Goal: Task Accomplishment & Management: Manage account settings

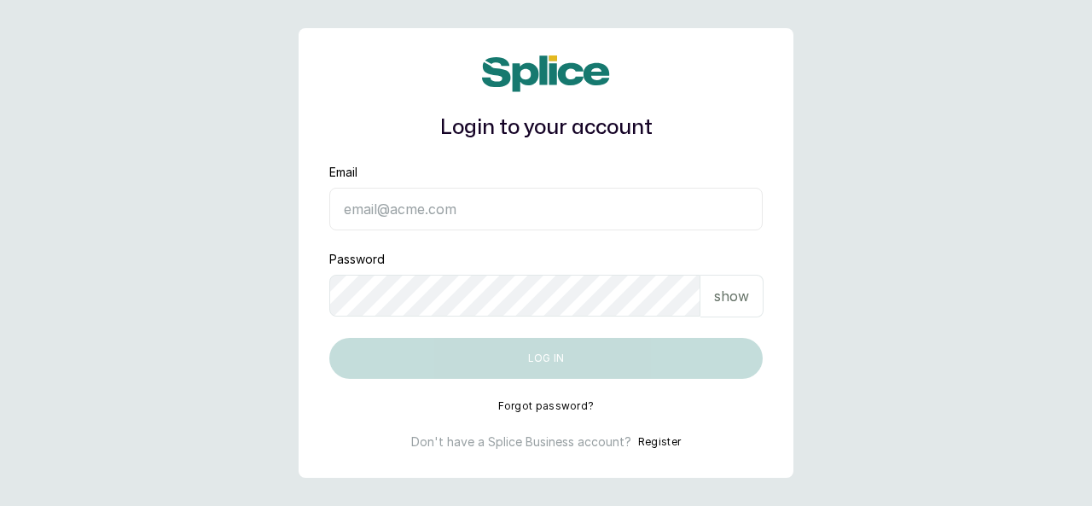
type input "[EMAIL_ADDRESS][DOMAIN_NAME]"
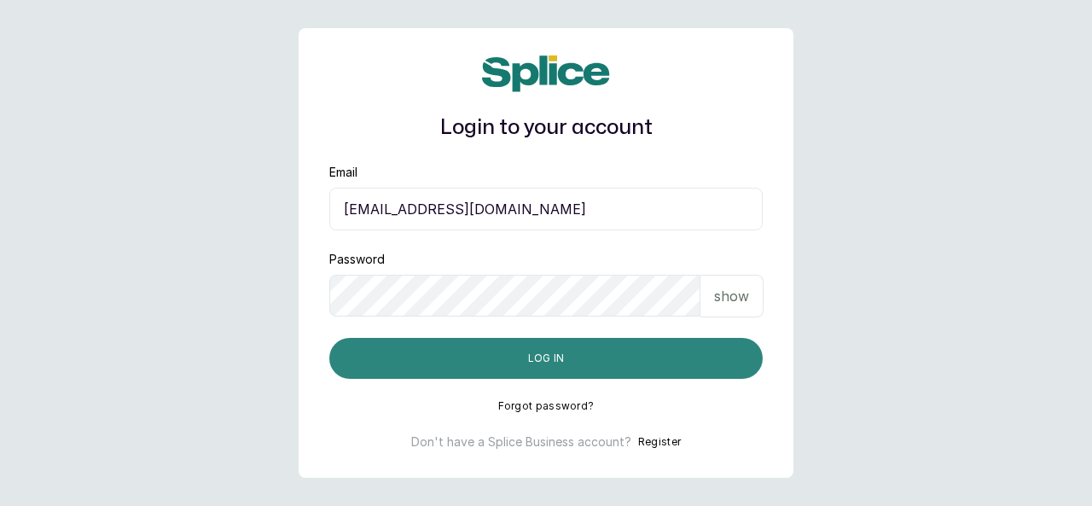
click at [664, 356] on button "Log in" at bounding box center [545, 358] width 433 height 41
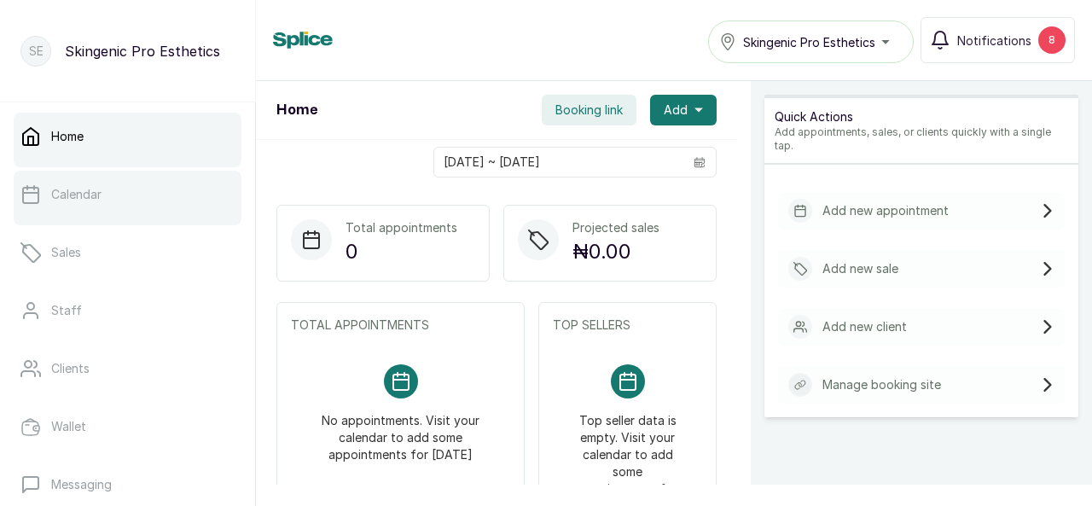
click at [95, 194] on p "Calendar" at bounding box center [76, 194] width 50 height 17
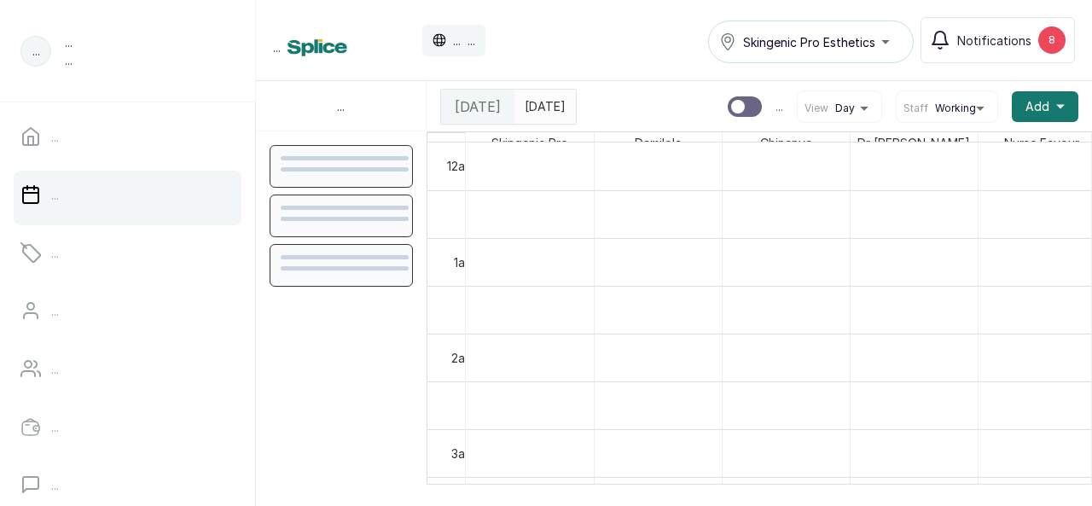
scroll to position [575, 0]
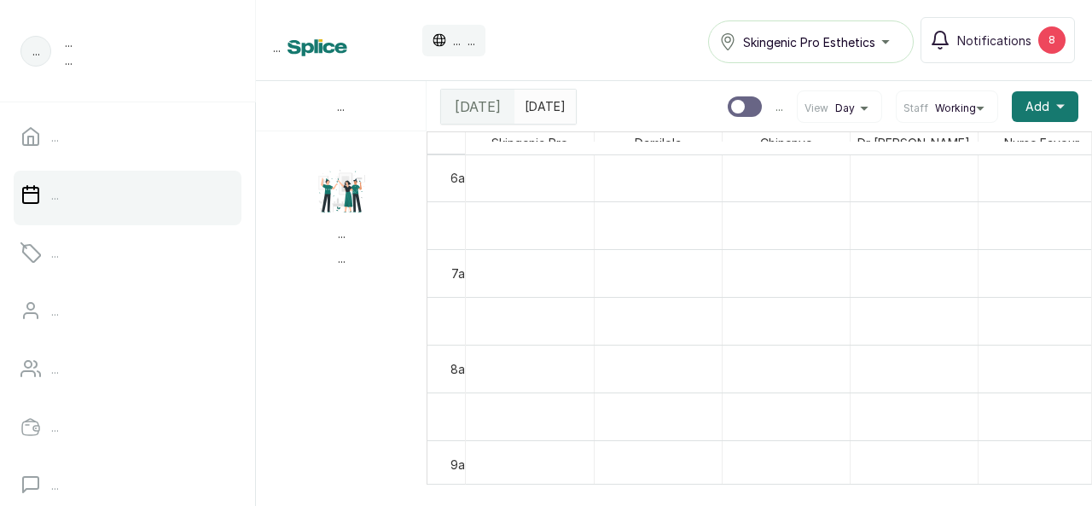
type input "dd/MM/yyyy"
click at [543, 107] on input "dd/MM/yyyy" at bounding box center [528, 104] width 27 height 29
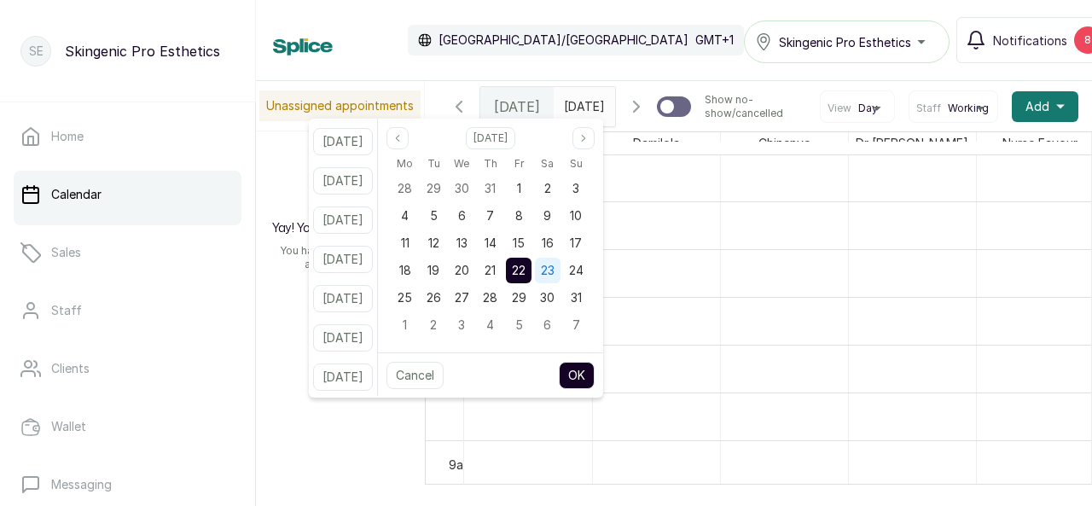
click at [555, 269] on span "23" at bounding box center [548, 270] width 14 height 15
click at [595, 369] on button "OK" at bounding box center [577, 375] width 36 height 27
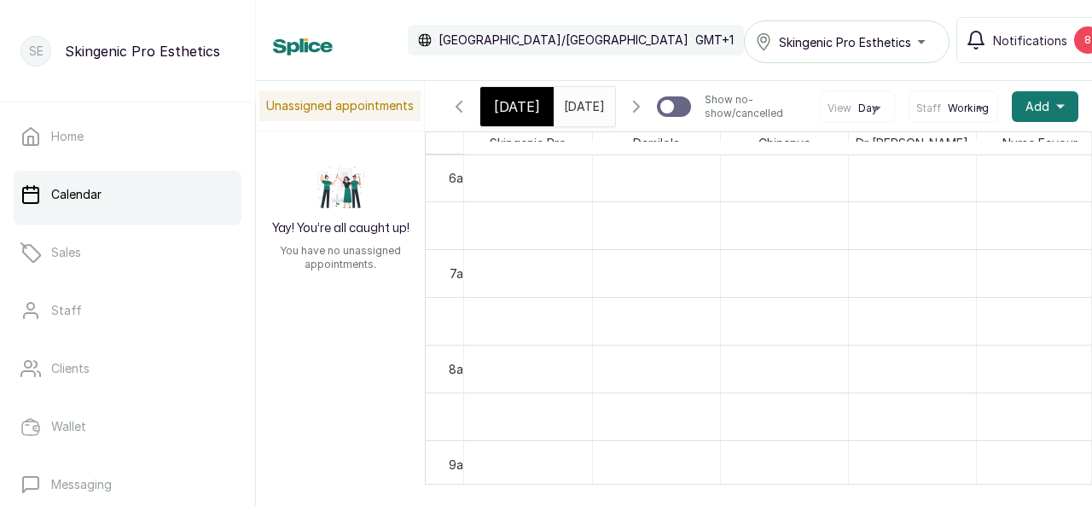
type input "23/08/2025"
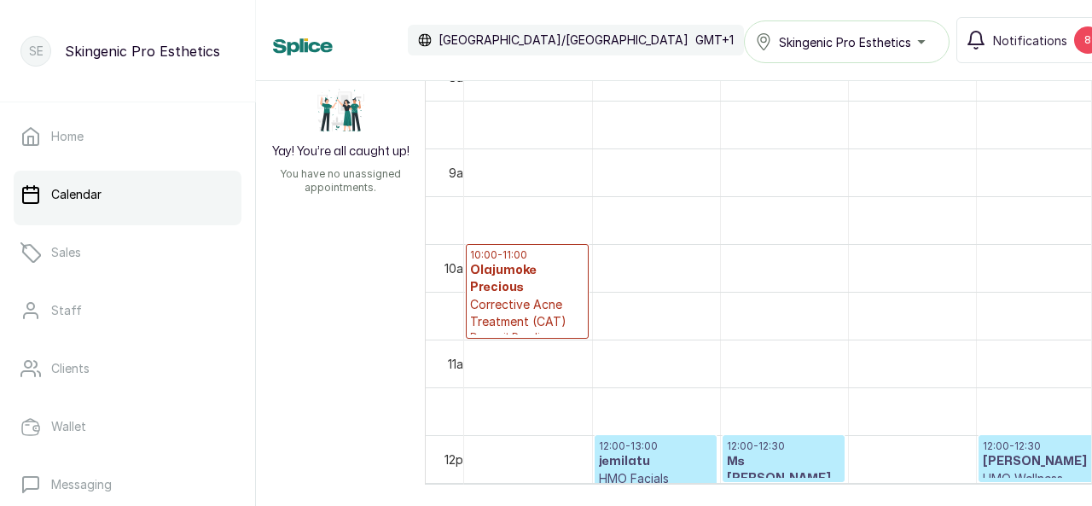
scroll to position [0, 0]
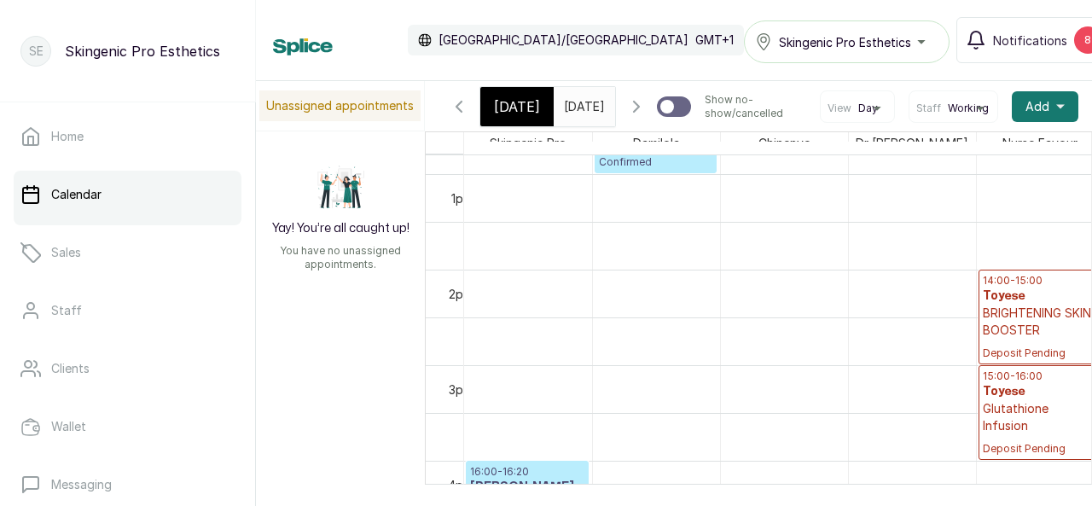
click at [1005, 287] on p "14:00 - 15:00" at bounding box center [1040, 281] width 114 height 14
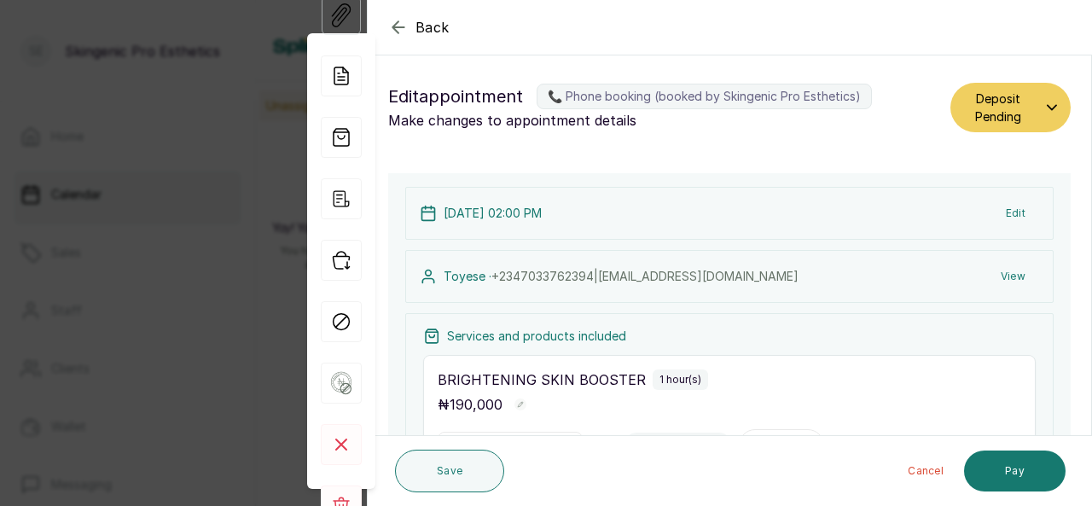
click at [1004, 211] on button "Edit" at bounding box center [1015, 213] width 47 height 31
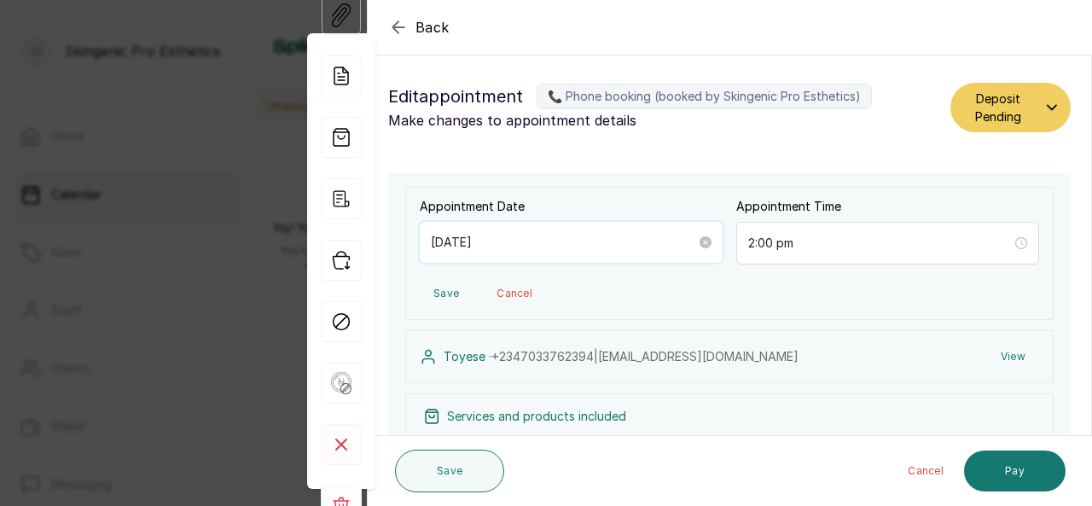
click at [649, 244] on input "2025/08/23" at bounding box center [563, 242] width 265 height 19
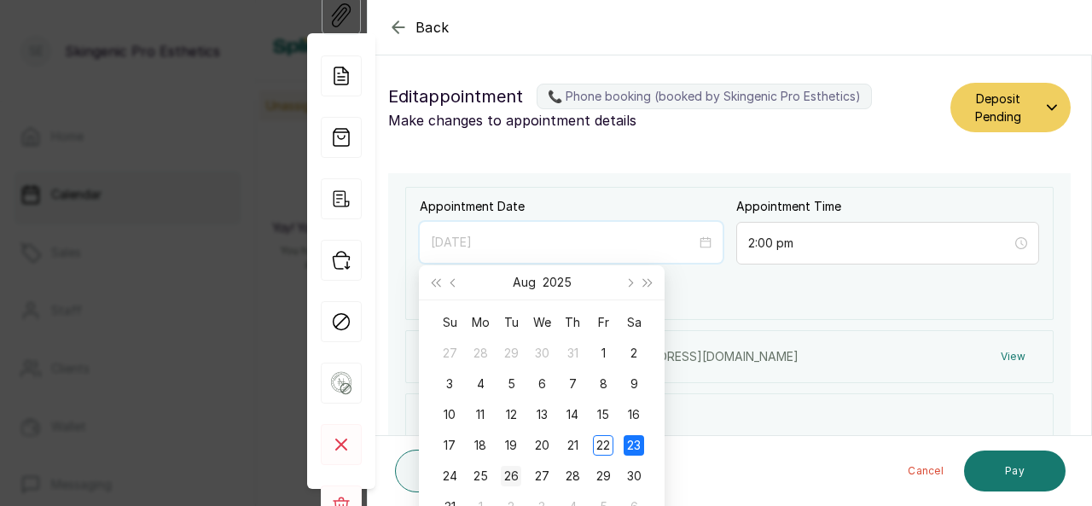
type input "2025/08/26"
click at [515, 473] on div "26" at bounding box center [511, 476] width 20 height 20
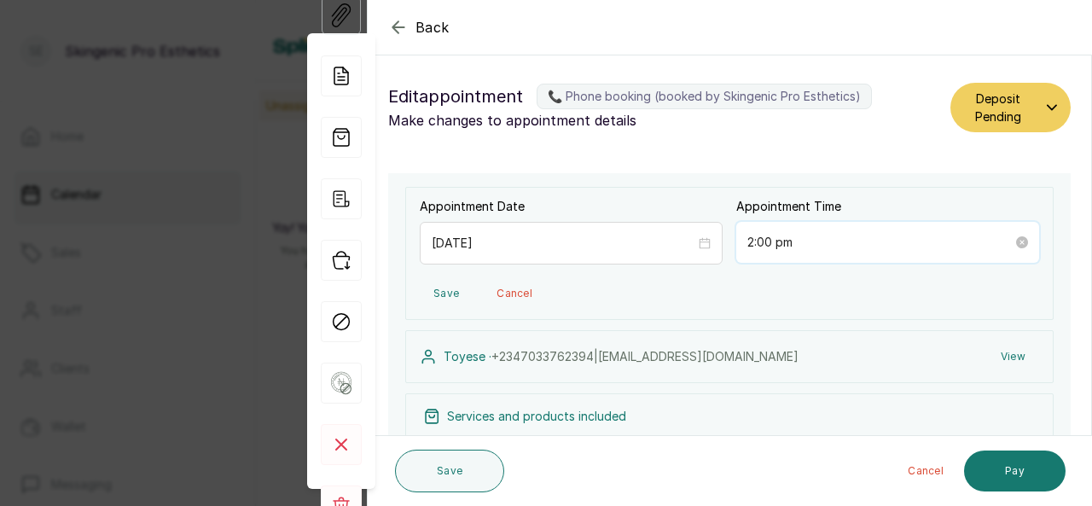
click at [810, 245] on input "2:00 pm" at bounding box center [879, 242] width 265 height 19
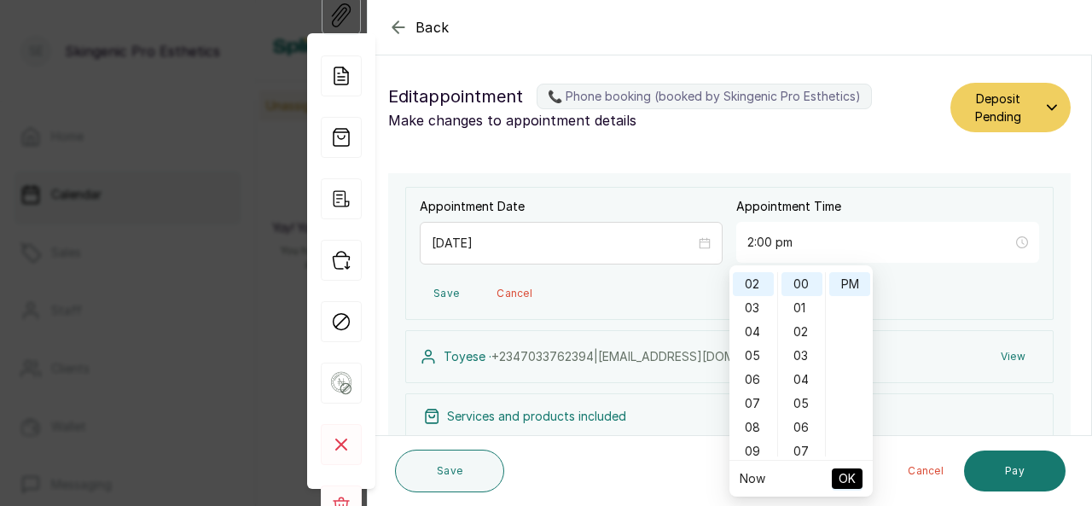
click at [839, 479] on span "OK" at bounding box center [847, 478] width 17 height 32
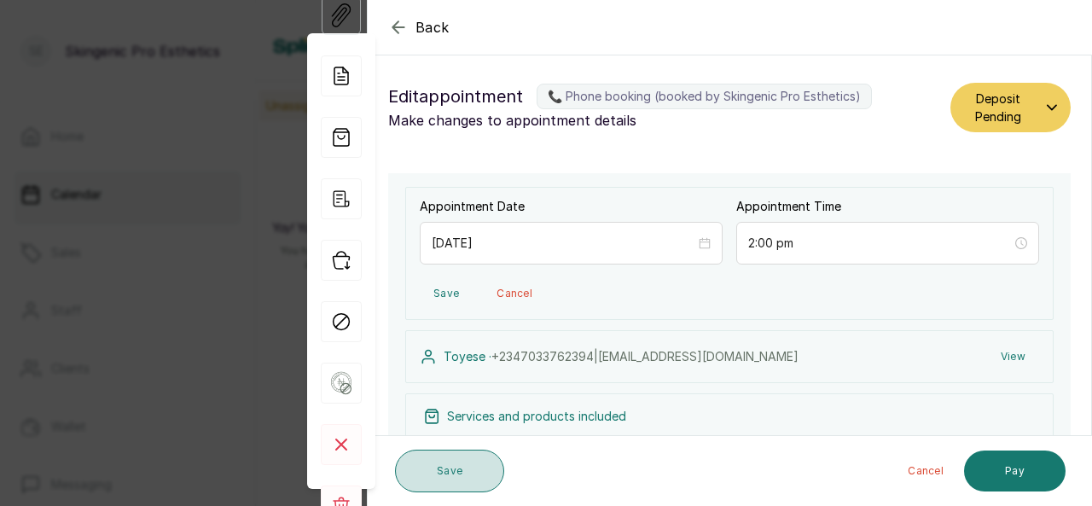
click at [483, 468] on button "Save" at bounding box center [449, 471] width 109 height 43
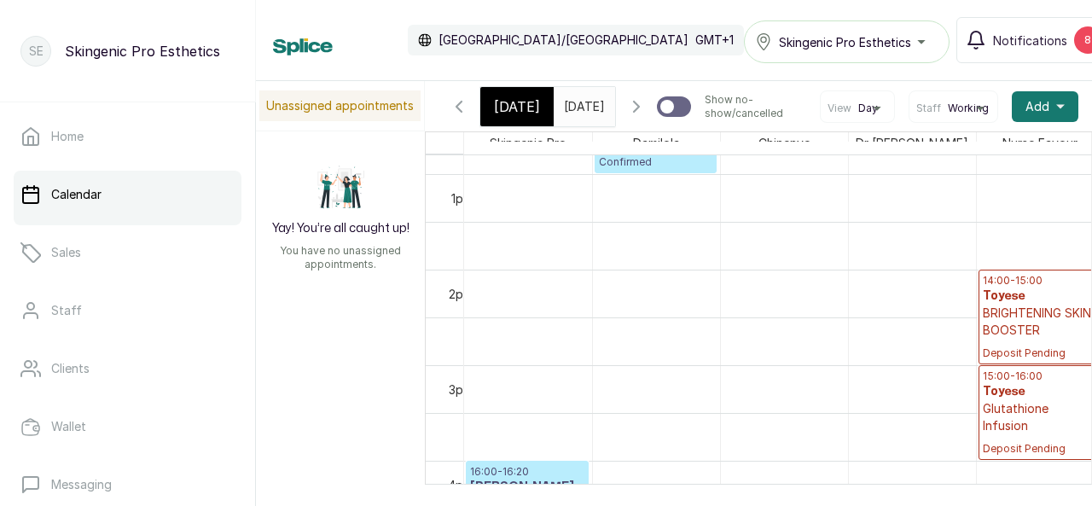
scroll to position [0, 53]
click at [1034, 400] on h3 "Toyese" at bounding box center [1040, 391] width 114 height 17
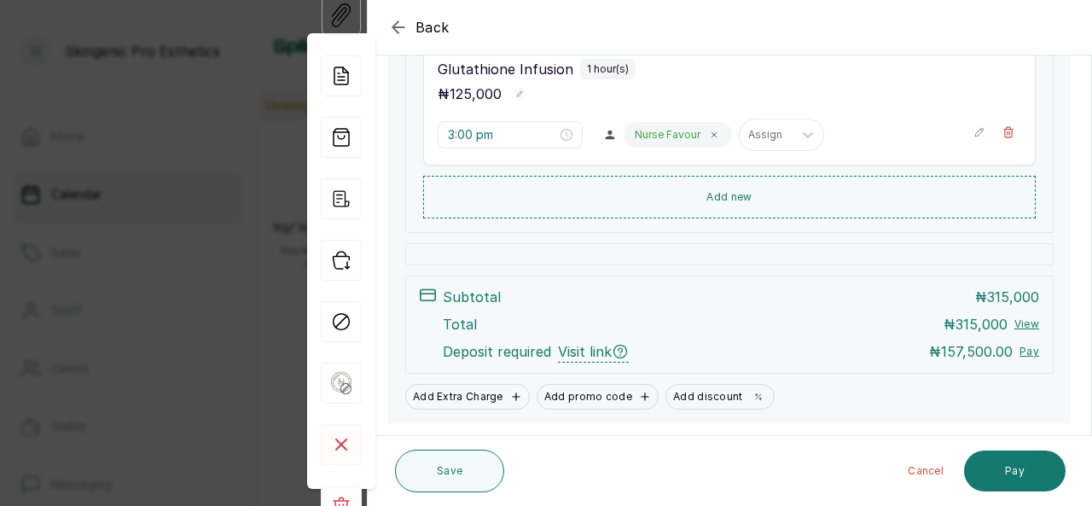
scroll to position [0, 0]
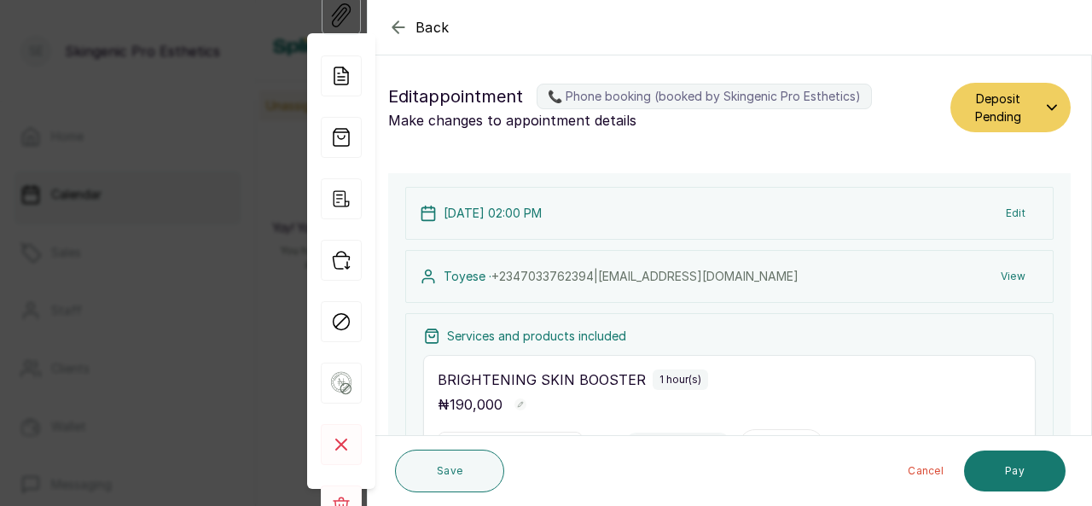
click at [405, 28] on icon "button" at bounding box center [398, 27] width 20 height 20
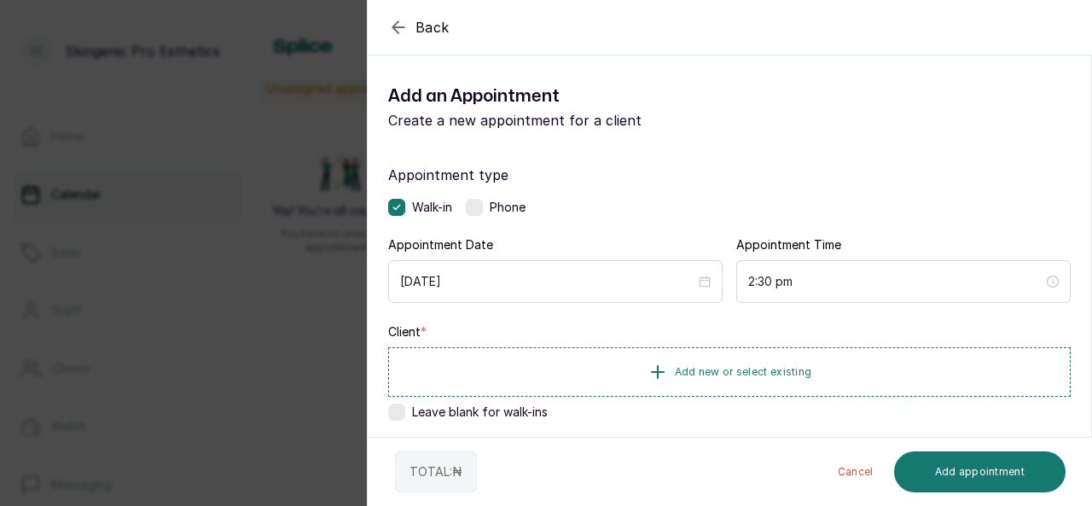
click at [542, 412] on span "Leave blank for walk-ins" at bounding box center [480, 412] width 136 height 17
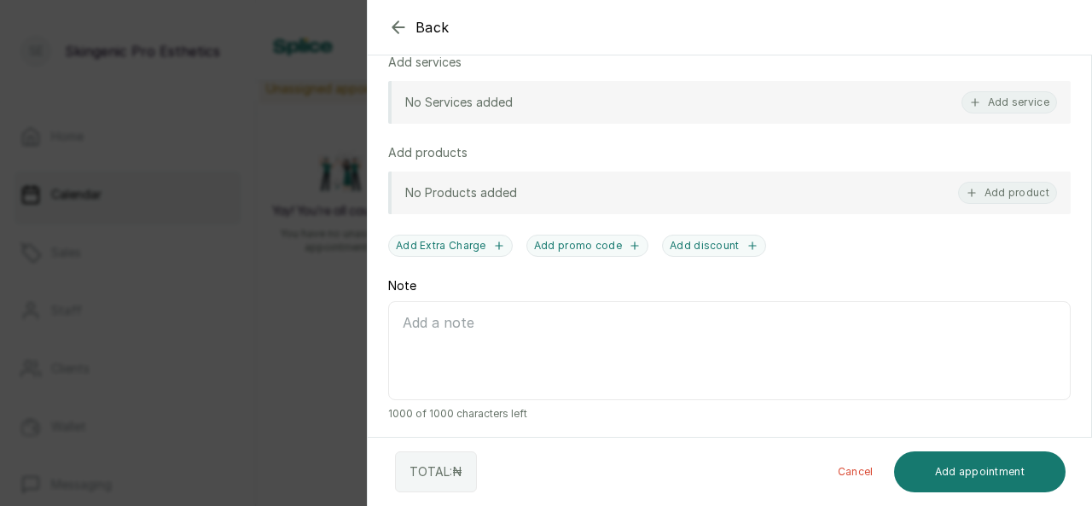
click at [978, 95] on div at bounding box center [921, 69] width 341 height 85
click at [998, 108] on div at bounding box center [921, 69] width 341 height 85
click at [997, 102] on div at bounding box center [921, 69] width 341 height 85
click at [996, 95] on div at bounding box center [921, 69] width 341 height 85
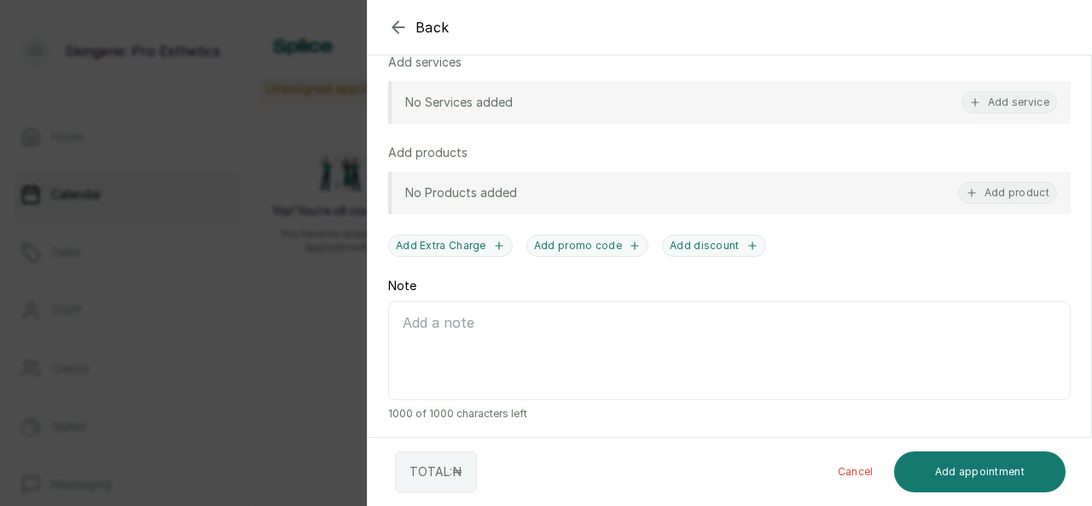
click at [314, 241] on div "Back Add Appointment Add an Appointment Create a new appointment for a client A…" at bounding box center [546, 253] width 1092 height 506
click at [396, 23] on icon "button" at bounding box center [397, 26] width 11 height 11
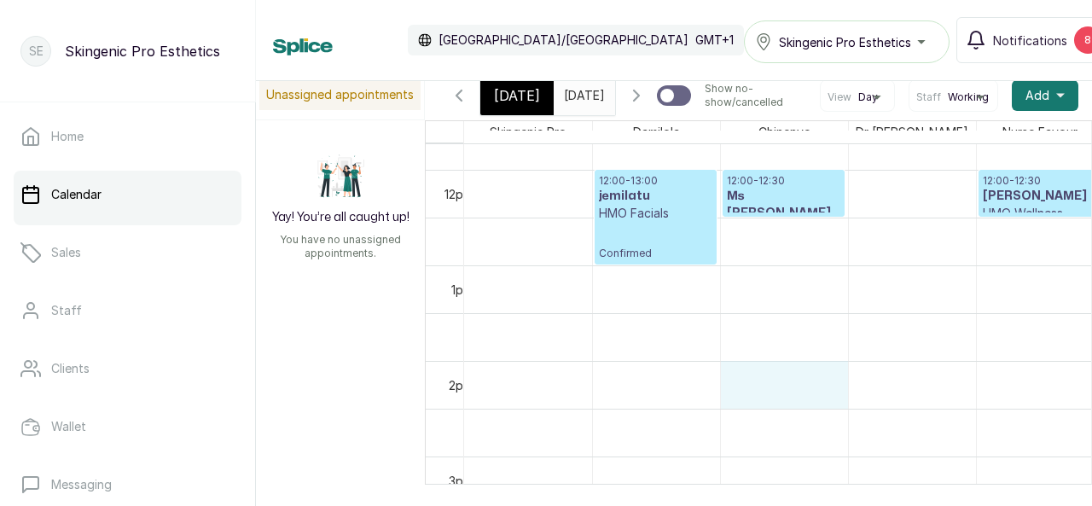
scroll to position [0, 0]
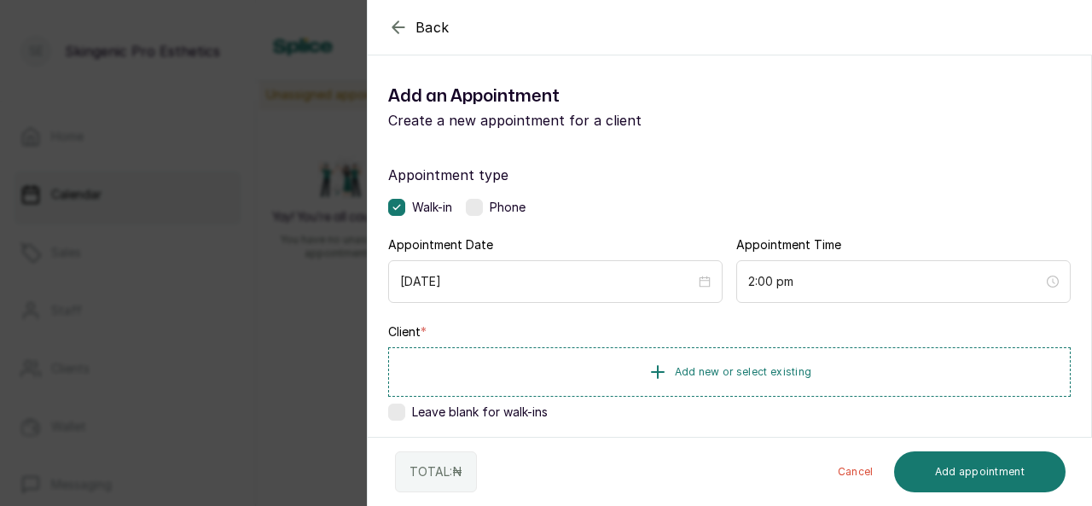
click at [420, 404] on span "Leave blank for walk-ins" at bounding box center [480, 412] width 136 height 17
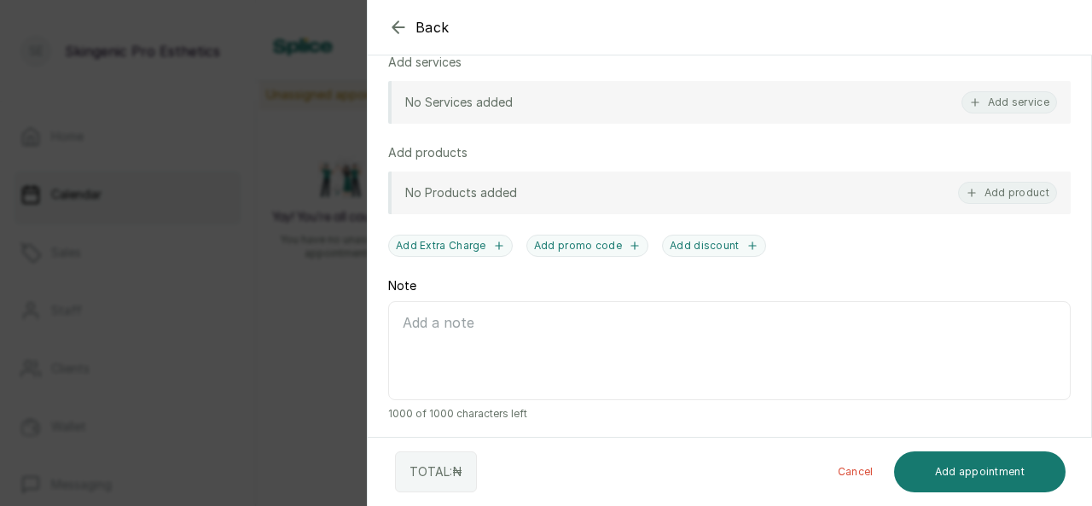
click at [1024, 102] on div at bounding box center [921, 69] width 341 height 85
click at [962, 102] on div at bounding box center [921, 69] width 341 height 85
click at [450, 111] on div "No Services added Add service" at bounding box center [729, 102] width 682 height 43
click at [447, 94] on p "No Services added" at bounding box center [458, 102] width 107 height 17
click at [961, 474] on button "Add appointment" at bounding box center [980, 471] width 172 height 41
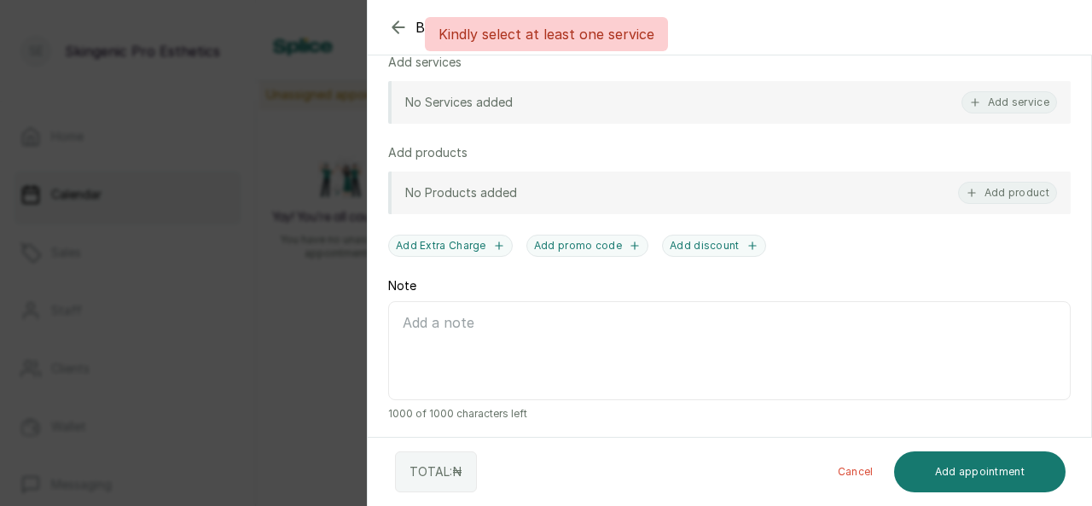
click at [981, 104] on div at bounding box center [921, 69] width 341 height 85
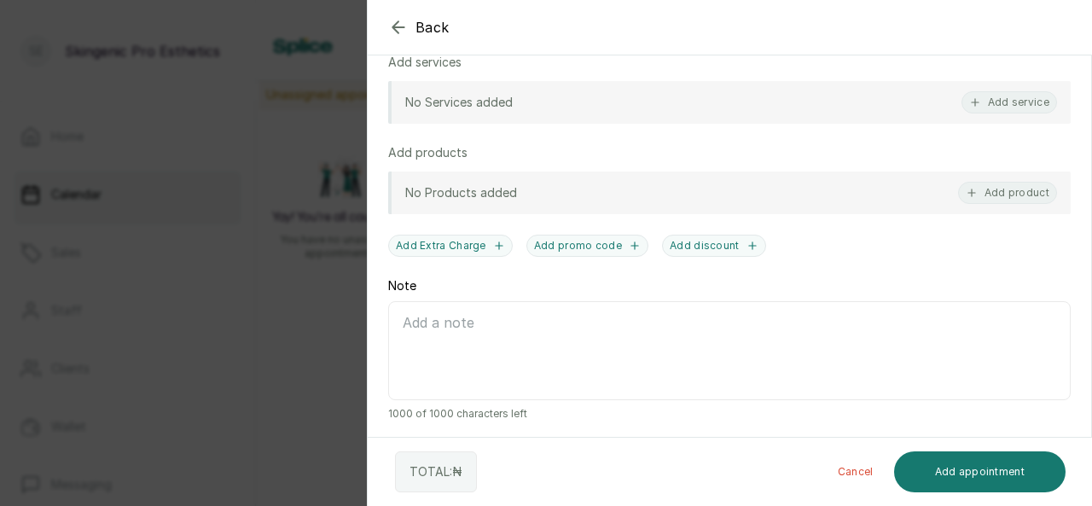
click at [990, 109] on div at bounding box center [921, 69] width 341 height 85
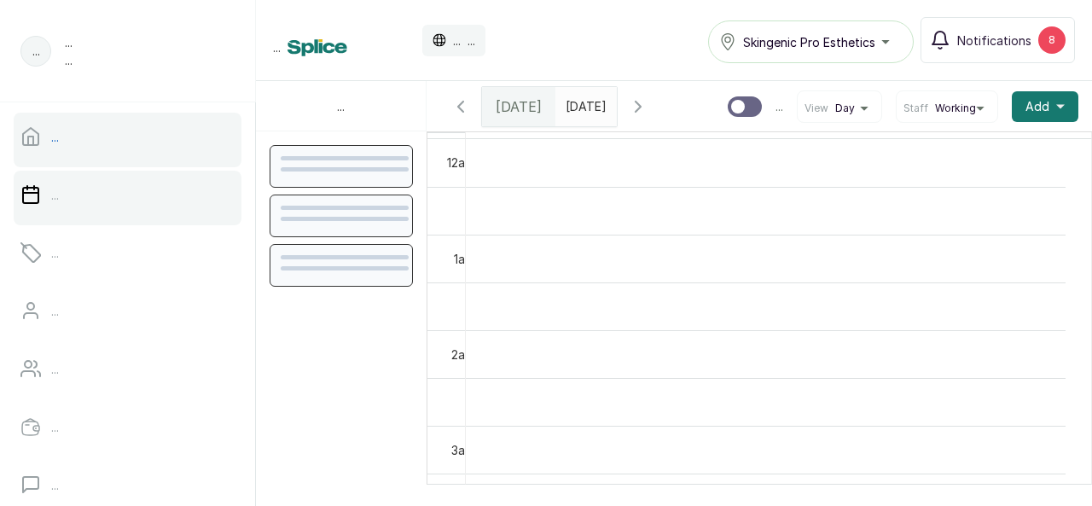
scroll to position [575, 0]
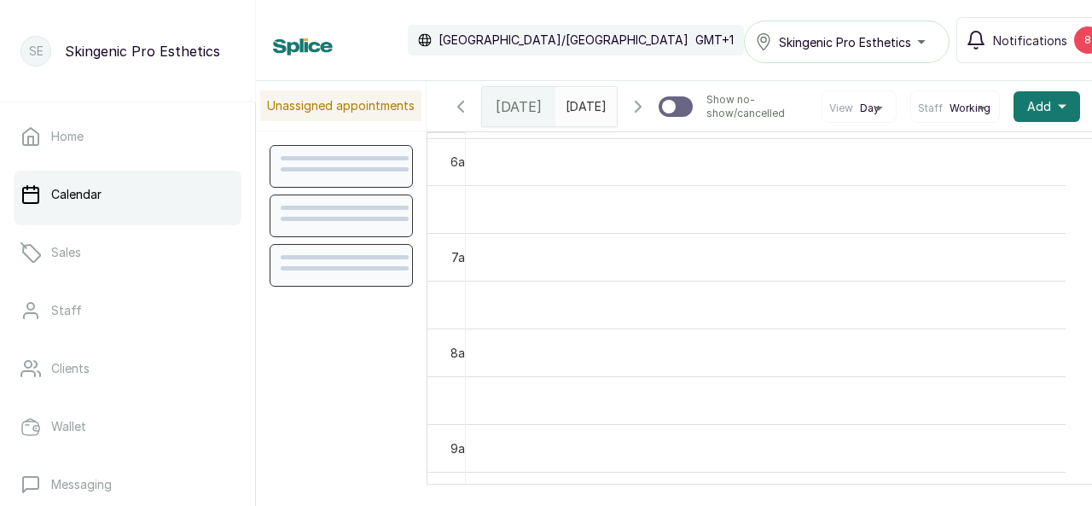
click at [630, 117] on icon "button" at bounding box center [638, 106] width 20 height 20
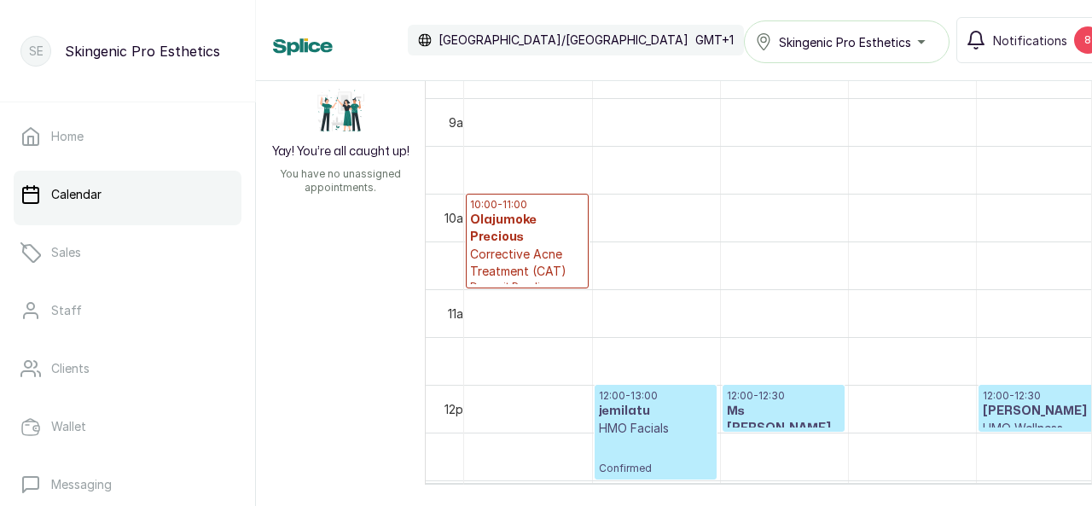
scroll to position [0, 0]
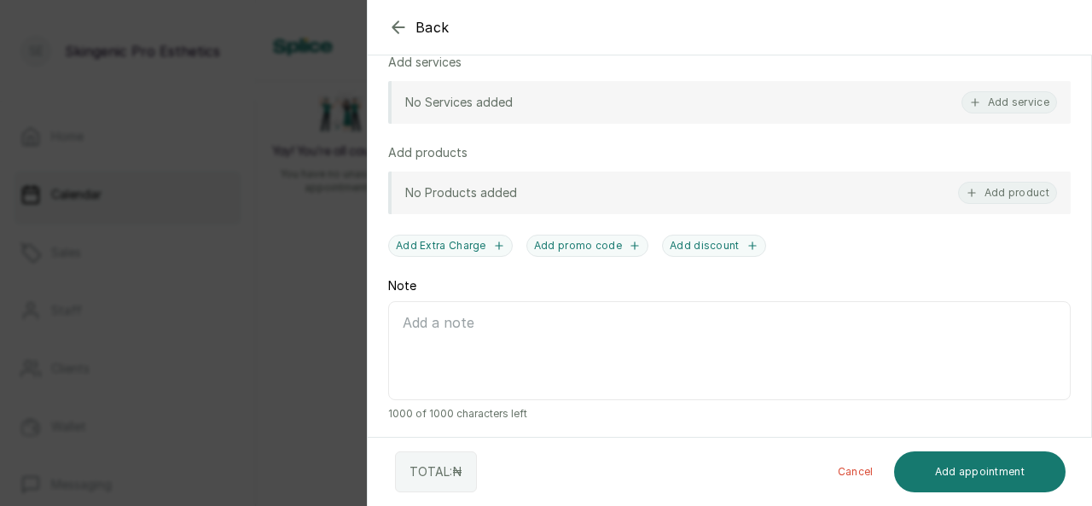
click at [993, 102] on div at bounding box center [921, 69] width 341 height 85
click at [433, 103] on p "No Services added" at bounding box center [458, 102] width 107 height 17
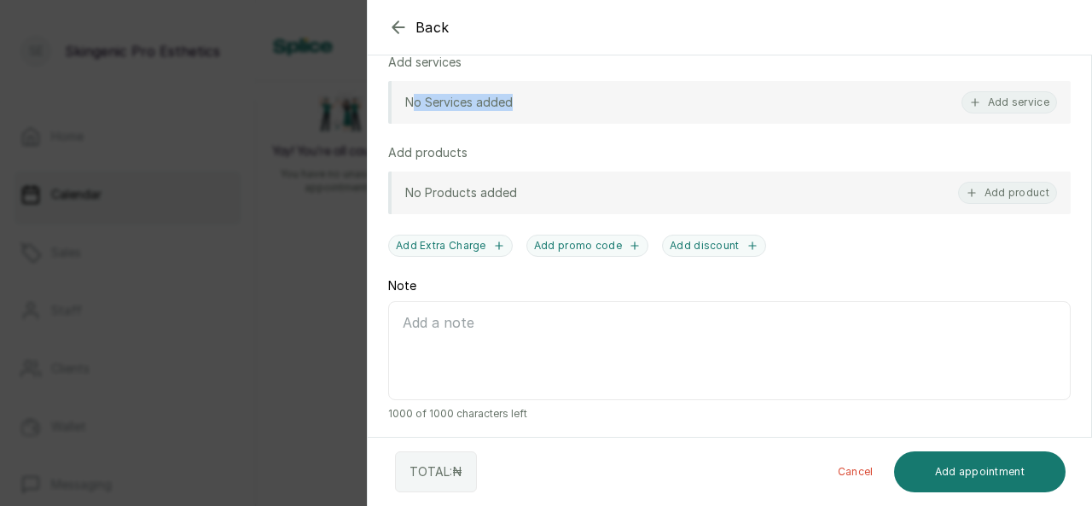
click at [433, 103] on p "No Services added" at bounding box center [458, 102] width 107 height 17
click at [401, 31] on icon "button" at bounding box center [398, 27] width 20 height 20
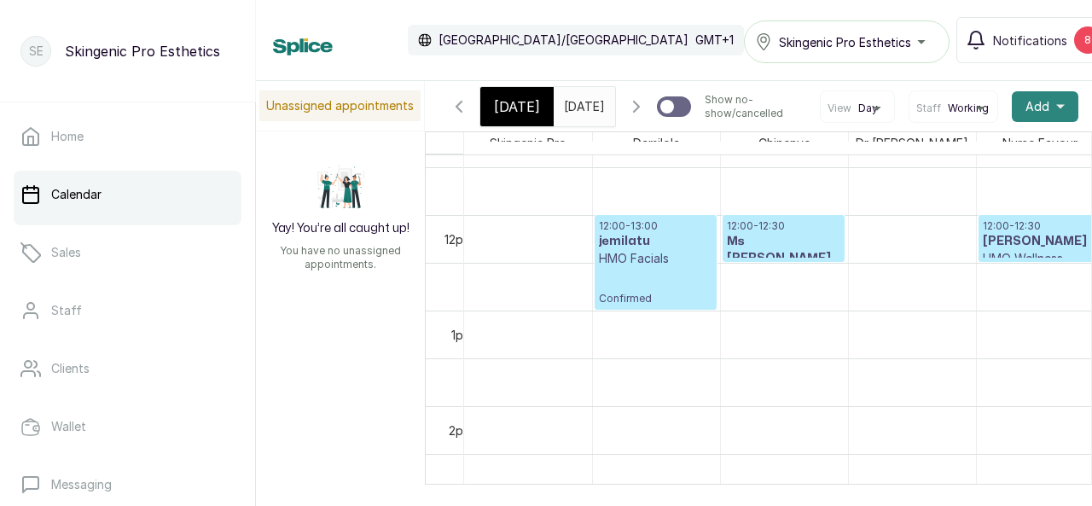
click at [1025, 115] on span "Add" at bounding box center [1037, 106] width 24 height 17
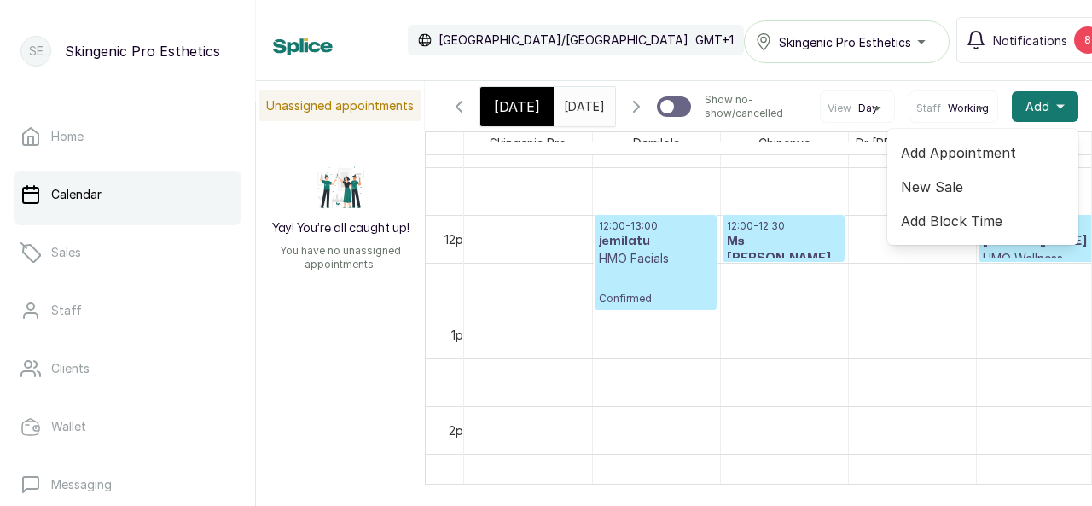
click at [951, 163] on span "Add Appointment" at bounding box center [983, 152] width 164 height 20
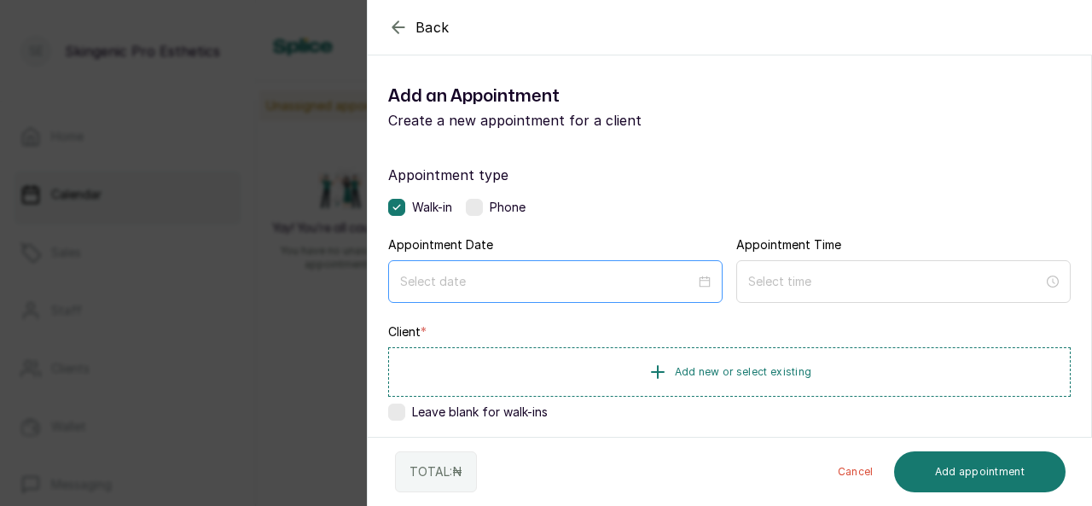
click at [601, 262] on div at bounding box center [555, 281] width 334 height 43
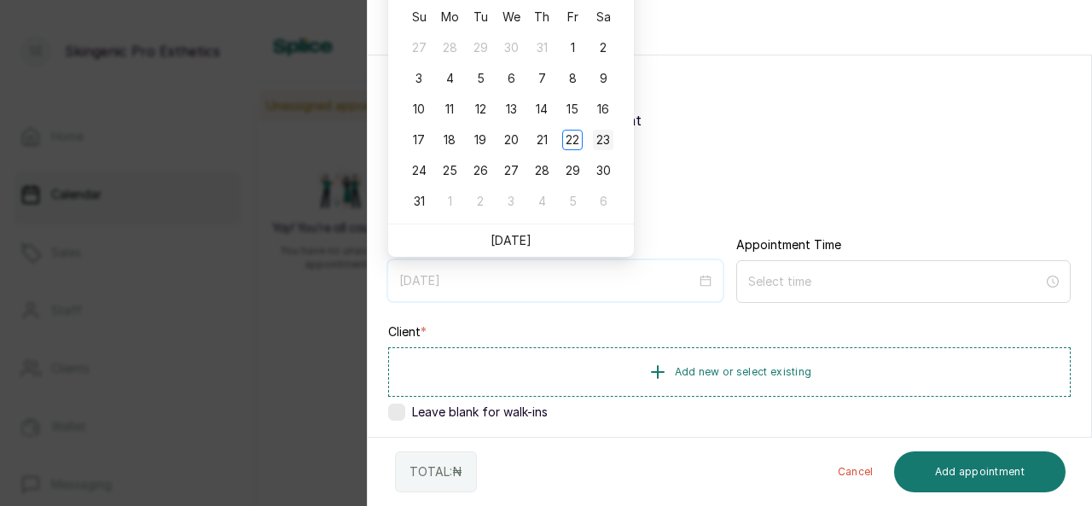
type input "2025/08/23"
click at [612, 136] on div "23" at bounding box center [603, 140] width 20 height 20
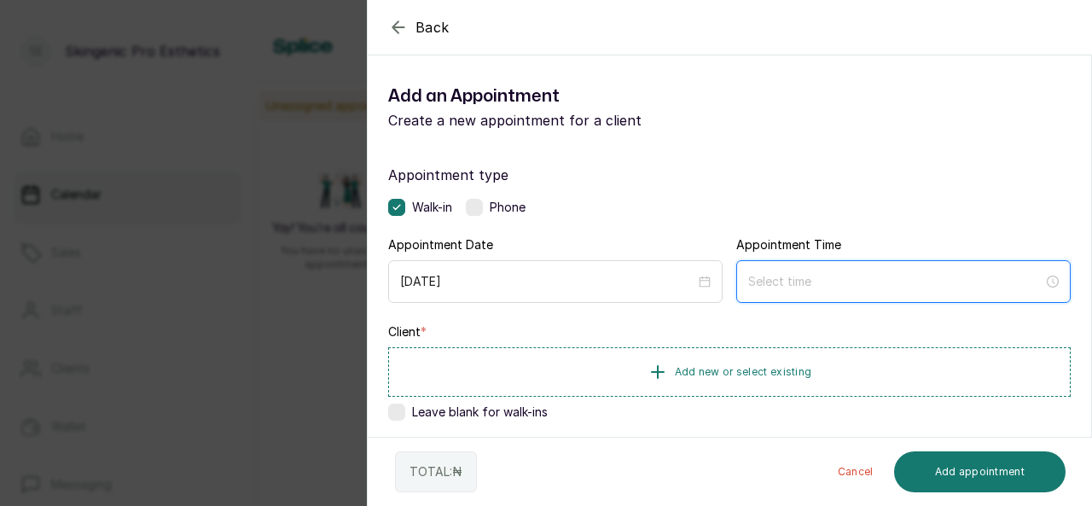
click at [846, 281] on input at bounding box center [895, 281] width 295 height 19
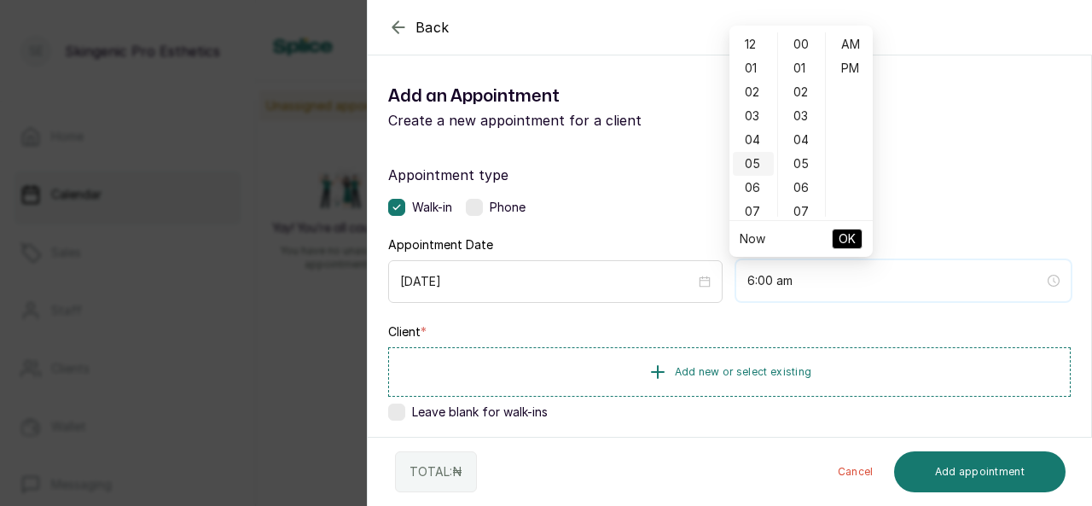
type input "5:00 am"
click at [758, 95] on div "02" at bounding box center [753, 92] width 41 height 24
type input "2:00 pm"
click at [852, 67] on div "PM" at bounding box center [849, 68] width 41 height 24
click at [841, 238] on span "OK" at bounding box center [847, 239] width 17 height 32
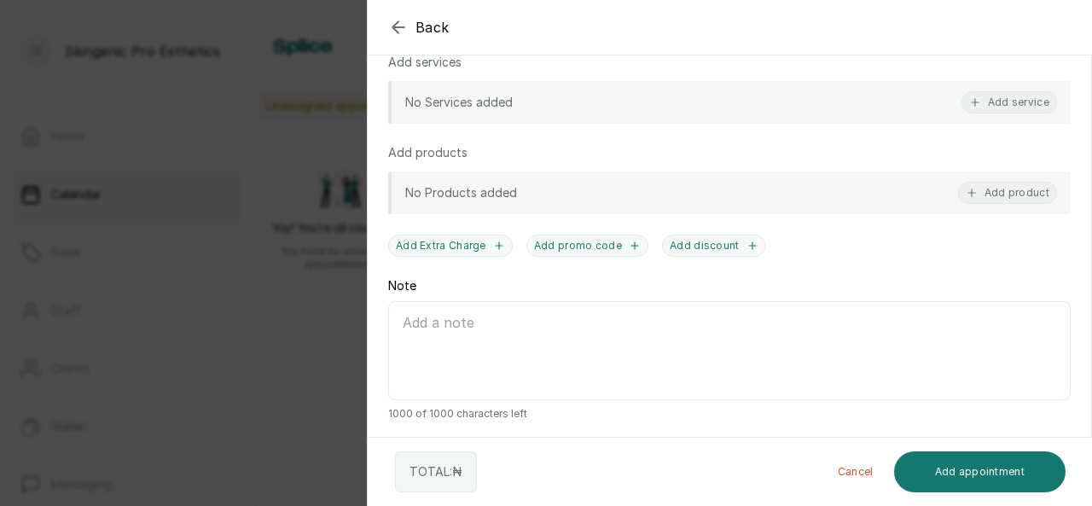
click at [969, 102] on div at bounding box center [921, 69] width 341 height 85
click at [998, 103] on div at bounding box center [921, 69] width 341 height 85
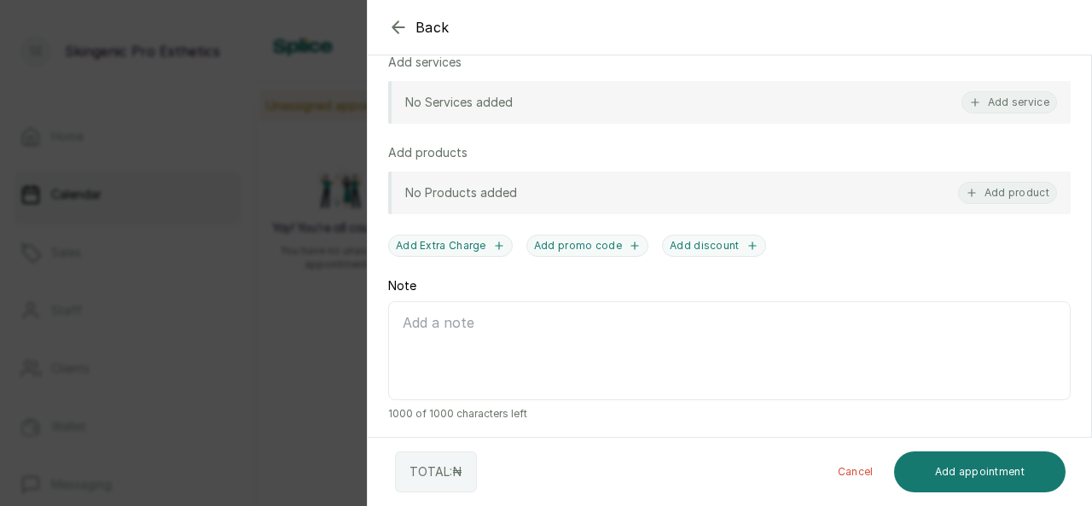
click at [998, 103] on div at bounding box center [921, 69] width 341 height 85
click at [991, 95] on div at bounding box center [921, 69] width 341 height 85
click at [395, 23] on icon "button" at bounding box center [398, 27] width 20 height 20
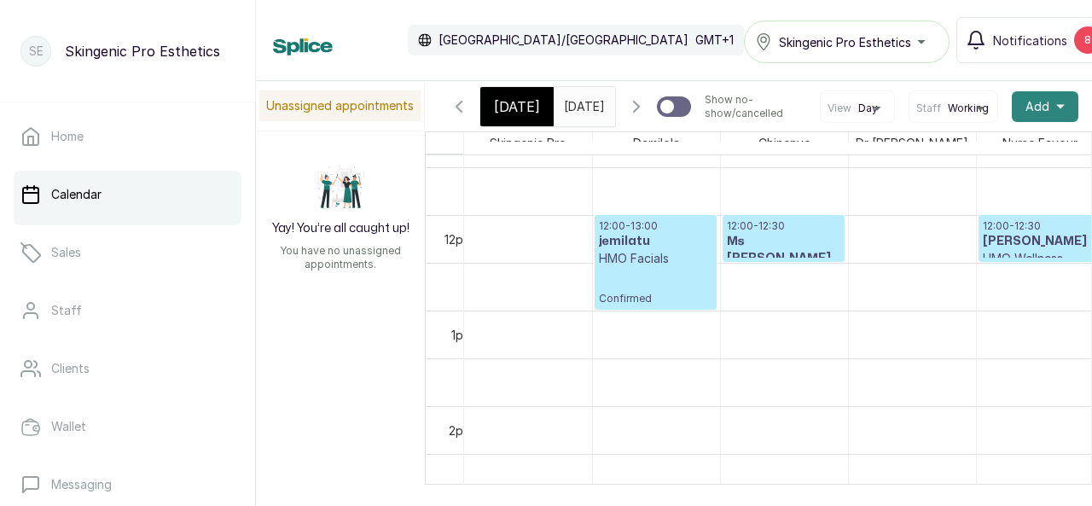
click at [1046, 122] on button "Add +" at bounding box center [1045, 106] width 67 height 31
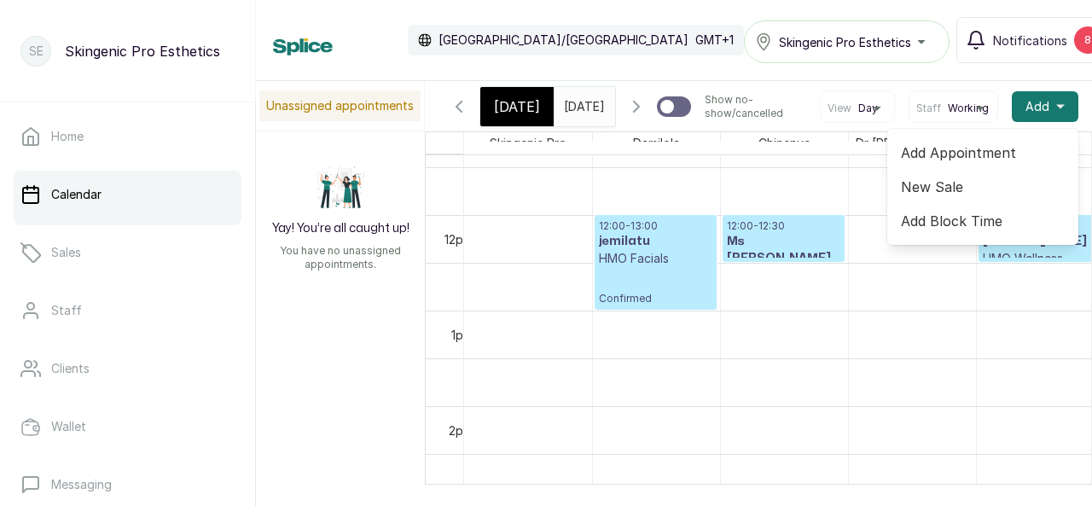
click at [960, 163] on span "Add Appointment" at bounding box center [983, 152] width 164 height 20
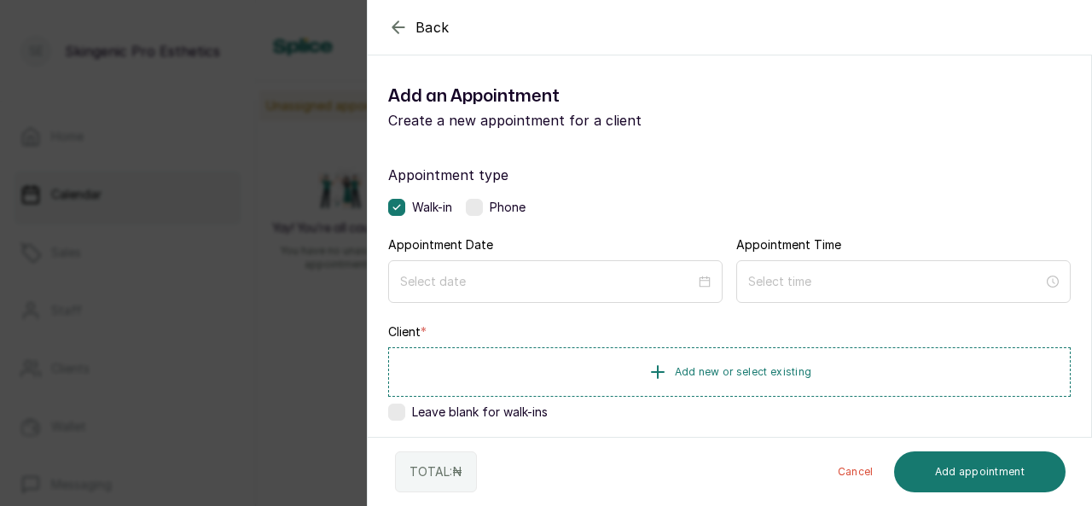
click at [1091, 364] on section "Back Add Appointment Add an Appointment Create a new appointment for a client A…" at bounding box center [729, 253] width 725 height 506
drag, startPoint x: 1091, startPoint y: 364, endPoint x: 1085, endPoint y: 332, distance: 33.0
click at [1085, 332] on section "Back Add Appointment Add an Appointment Create a new appointment for a client A…" at bounding box center [729, 253] width 725 height 506
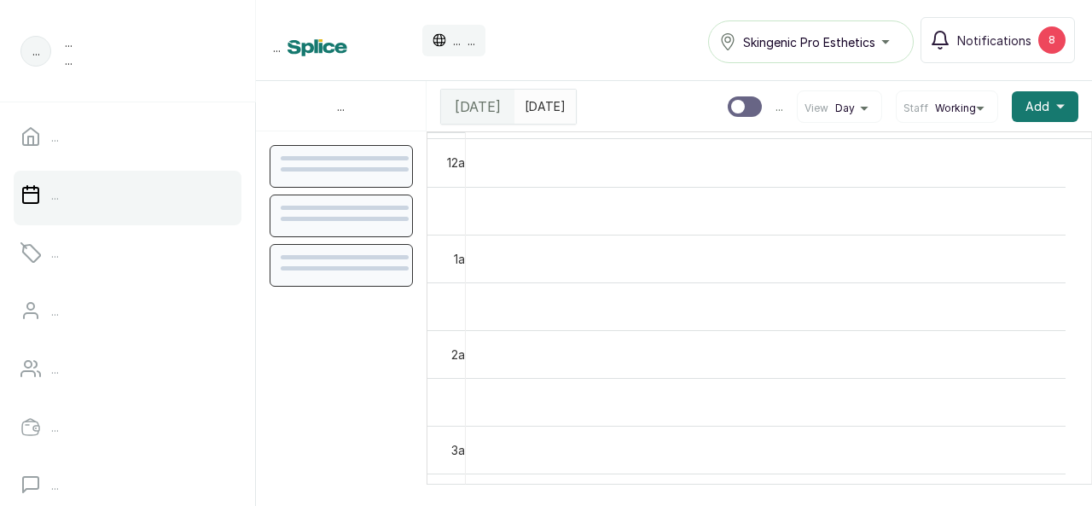
scroll to position [575, 0]
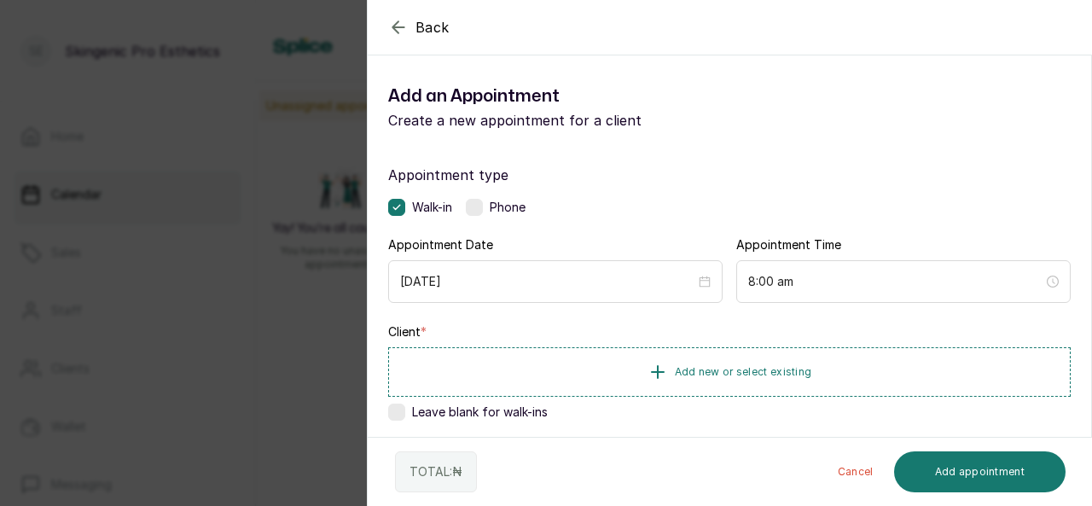
click at [397, 30] on icon "button" at bounding box center [398, 27] width 20 height 20
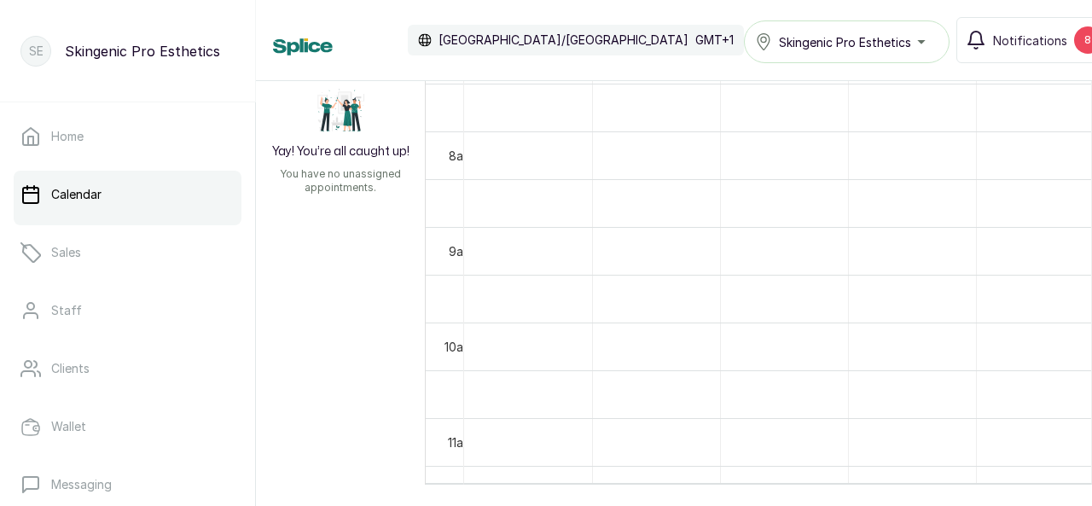
scroll to position [0, 0]
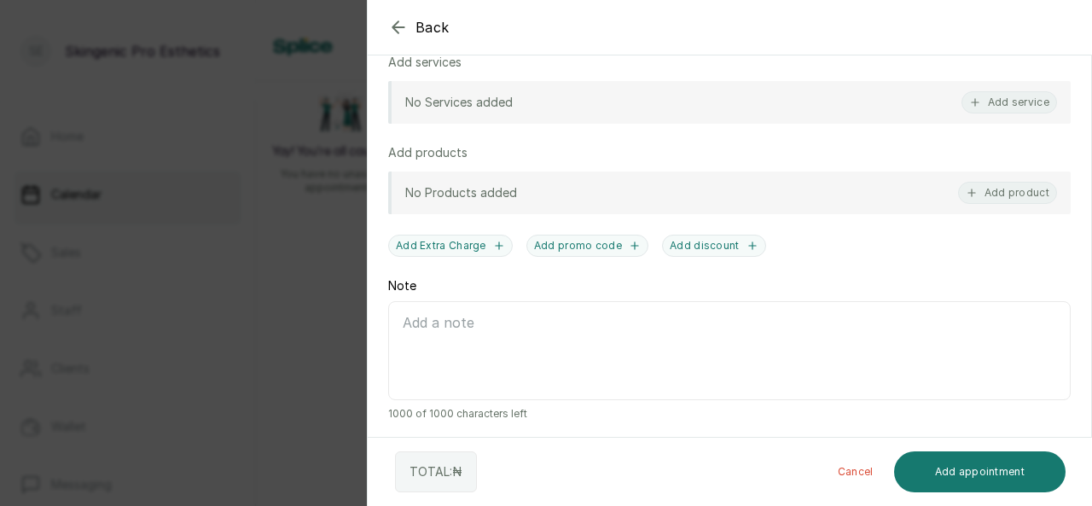
click at [1002, 101] on div at bounding box center [921, 69] width 341 height 85
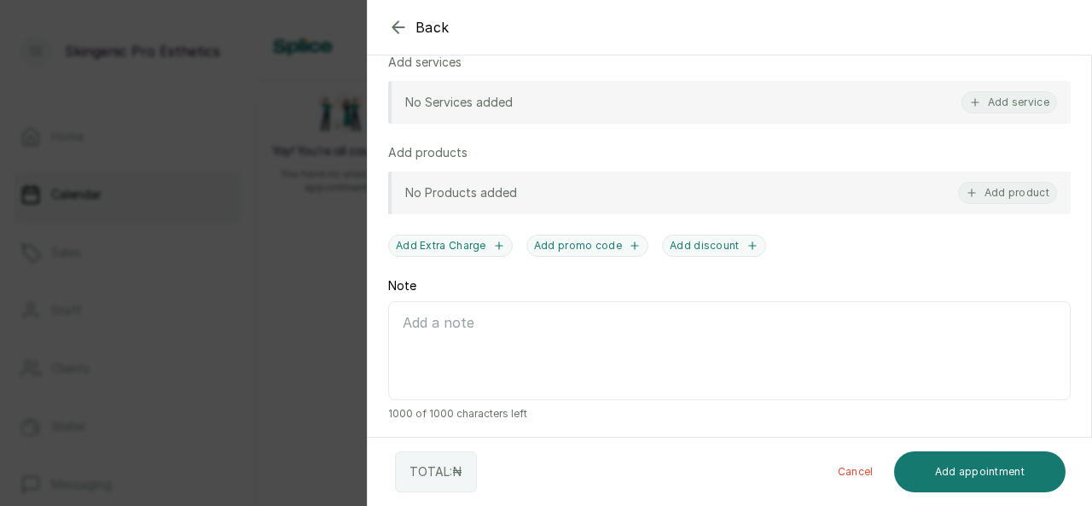
click at [1002, 101] on div at bounding box center [921, 69] width 341 height 85
click at [1017, 185] on button "Add product" at bounding box center [1007, 193] width 99 height 22
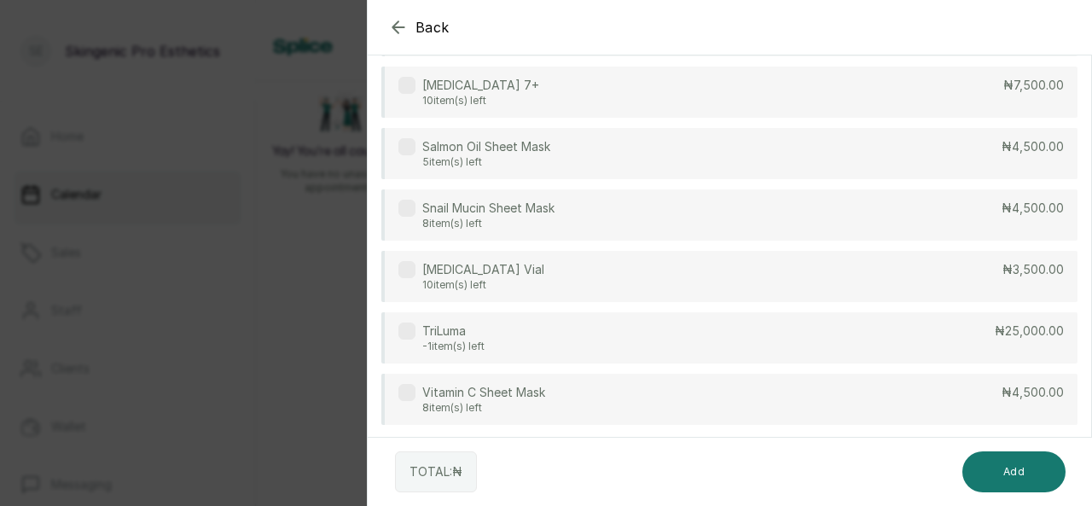
click at [396, 29] on icon "button" at bounding box center [398, 27] width 20 height 20
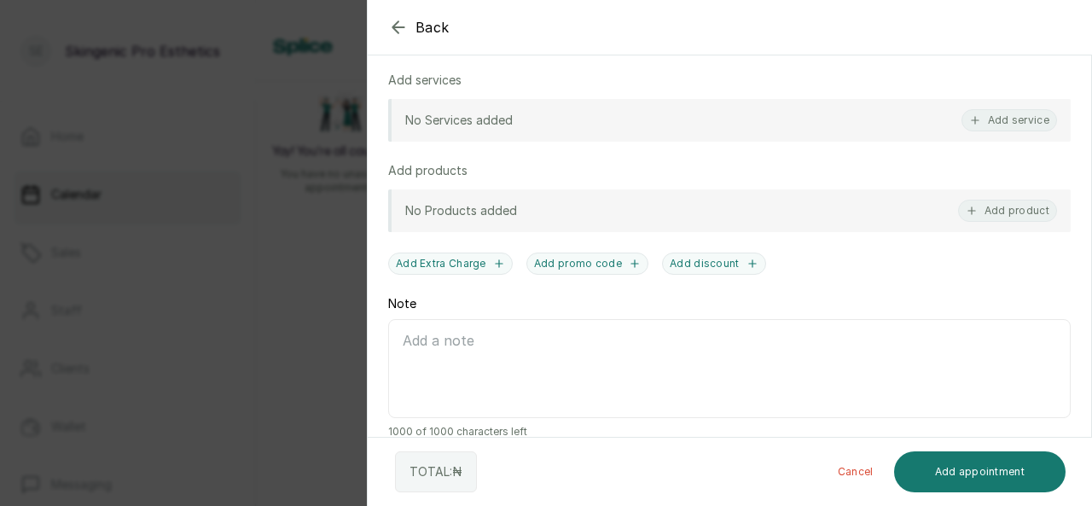
click at [396, 29] on icon "button" at bounding box center [398, 27] width 20 height 20
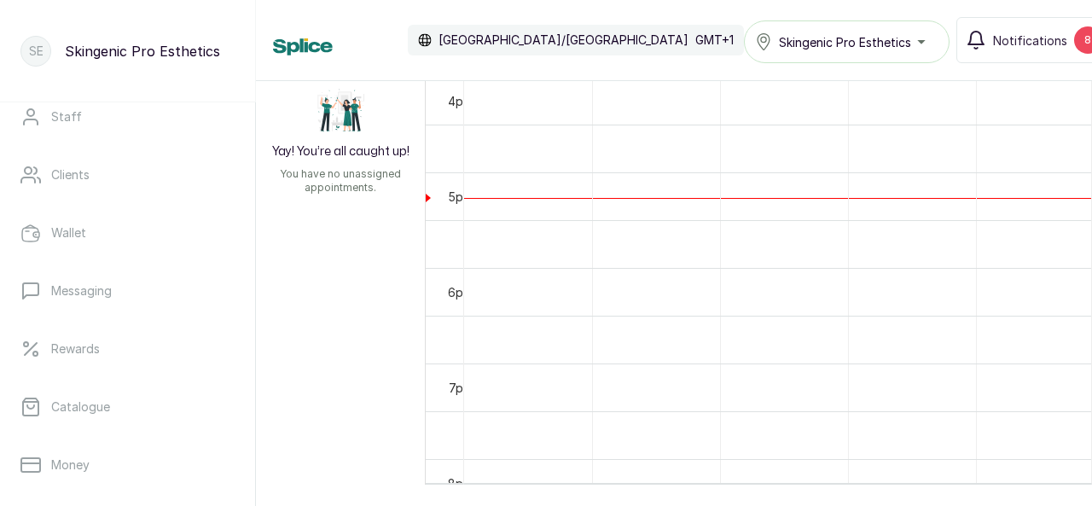
scroll to position [205, 0]
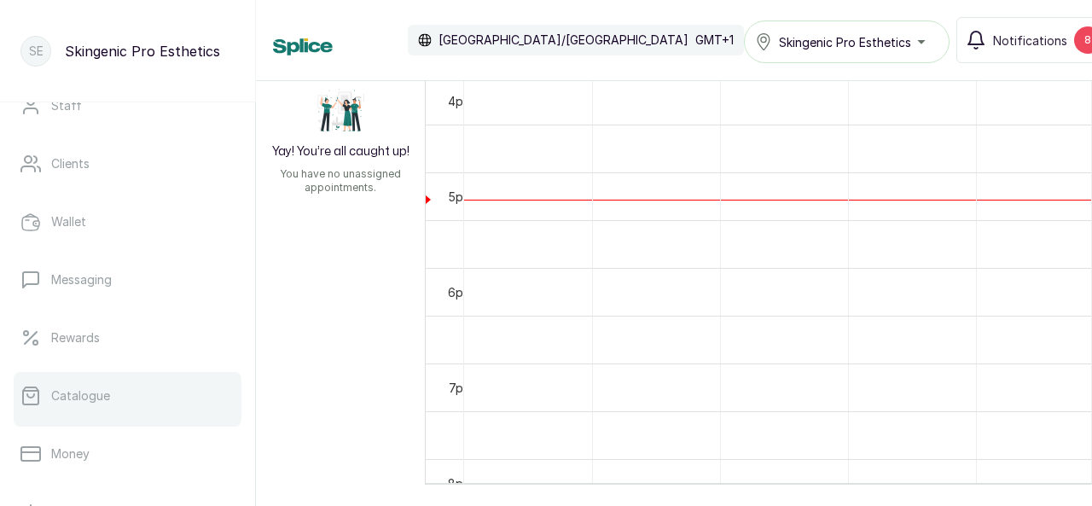
click at [97, 398] on p "Catalogue" at bounding box center [80, 395] width 59 height 17
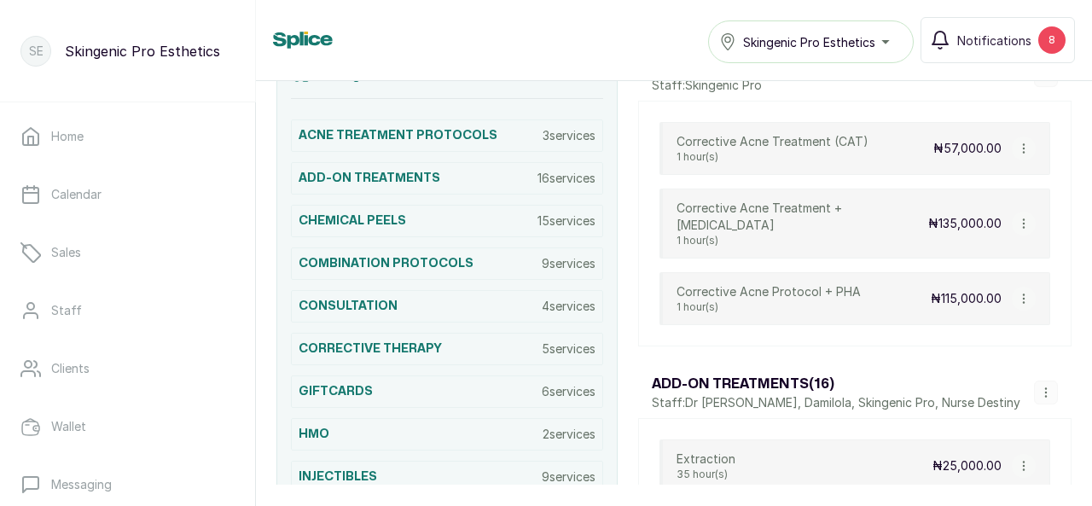
scroll to position [409, 0]
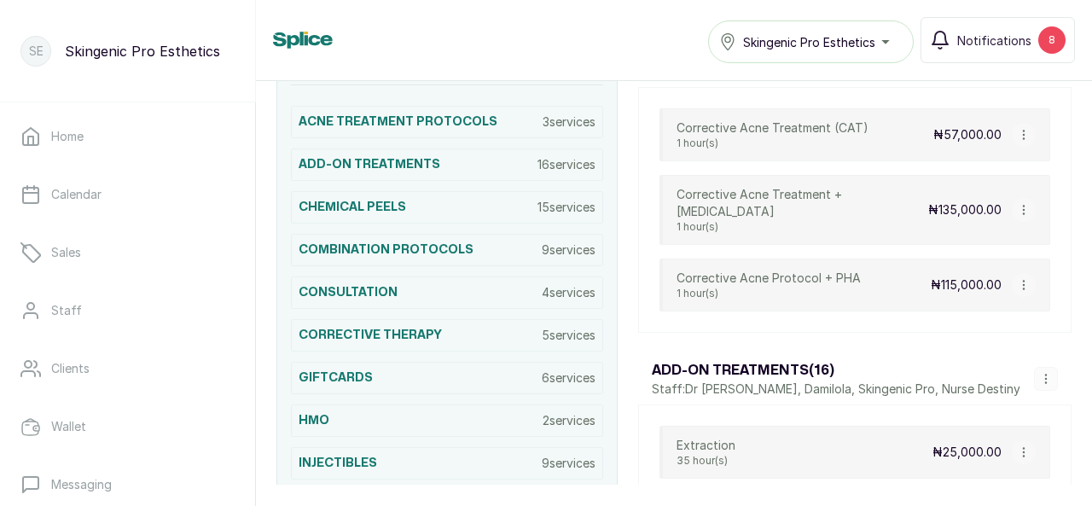
click at [940, 386] on p "Staff: Dr [PERSON_NAME], Damilola, Skingenic Pro, Nurse Destiny" at bounding box center [836, 388] width 369 height 17
click at [1040, 378] on icon "button" at bounding box center [1046, 379] width 12 height 12
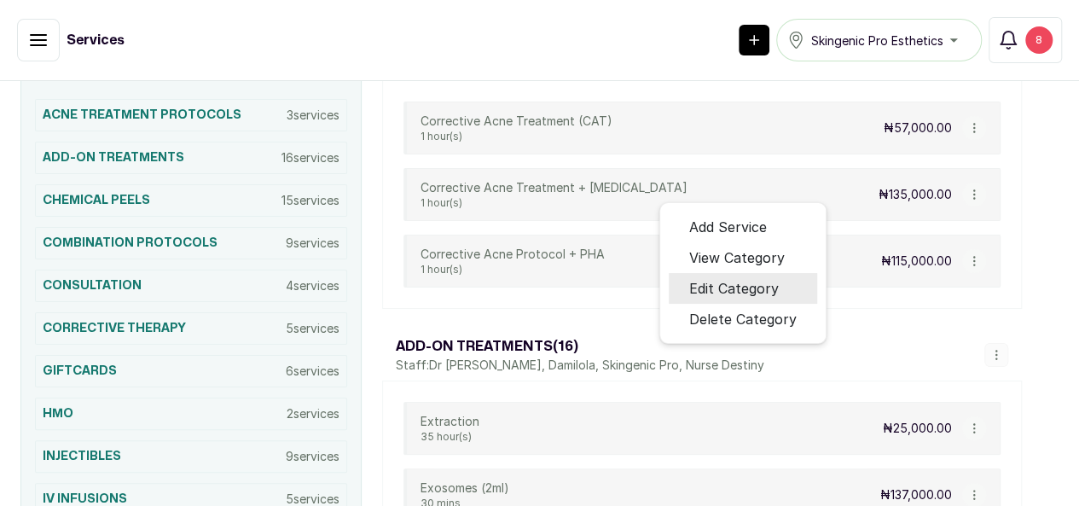
click at [779, 299] on span "Edit Category" at bounding box center [734, 288] width 90 height 20
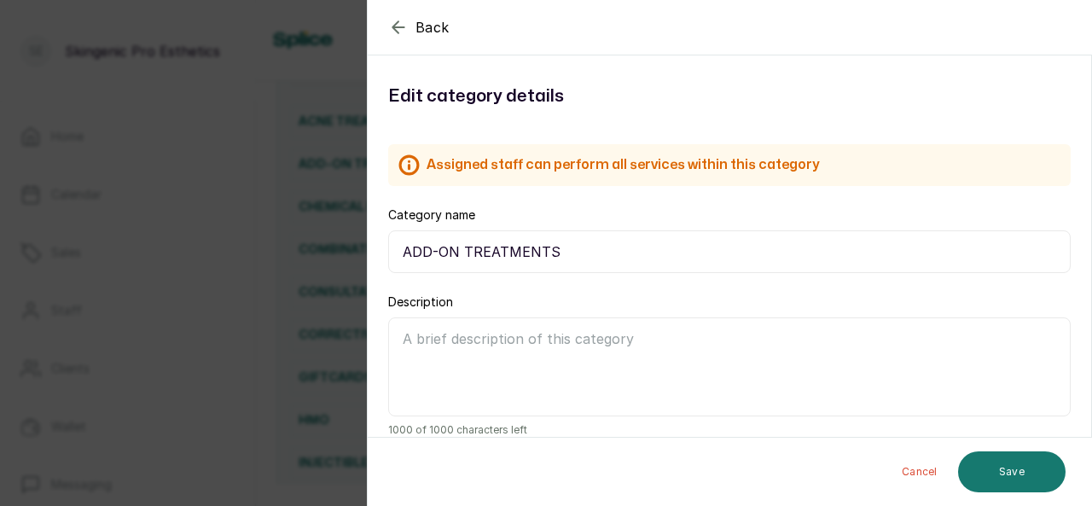
click at [1091, 340] on section "Back Category Edit category details Assigned staff can perform all services wit…" at bounding box center [729, 253] width 725 height 506
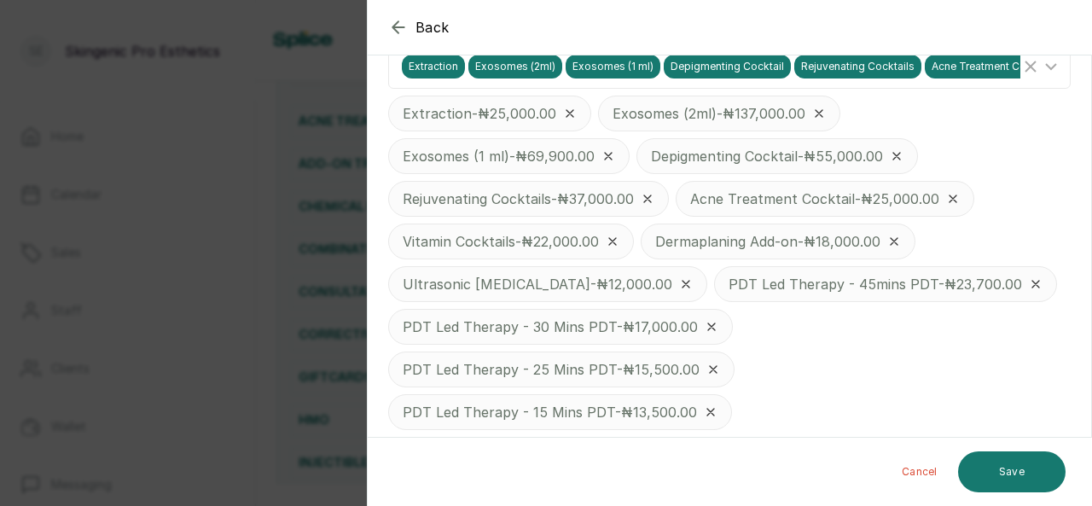
scroll to position [0, 0]
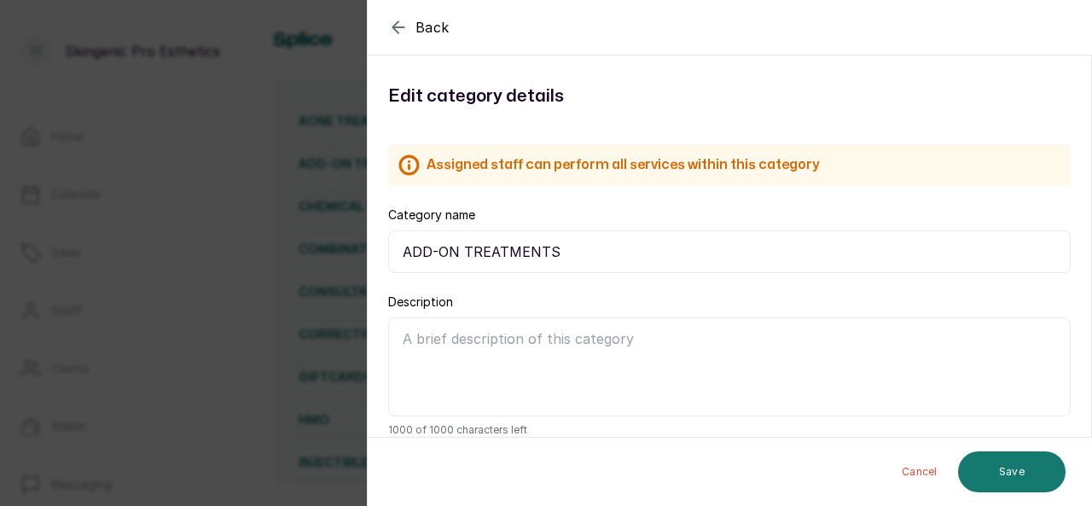
click at [1091, 238] on section "Back Category Edit category details Assigned staff can perform all services wit…" at bounding box center [729, 253] width 725 height 506
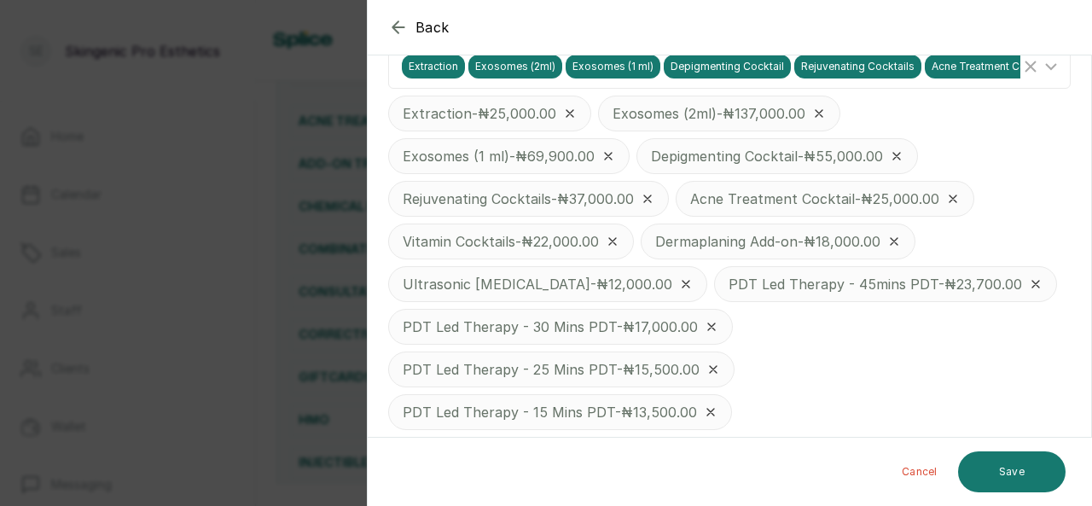
click at [1091, 158] on section "Back Category Edit category details Assigned staff can perform all services wit…" at bounding box center [729, 253] width 725 height 506
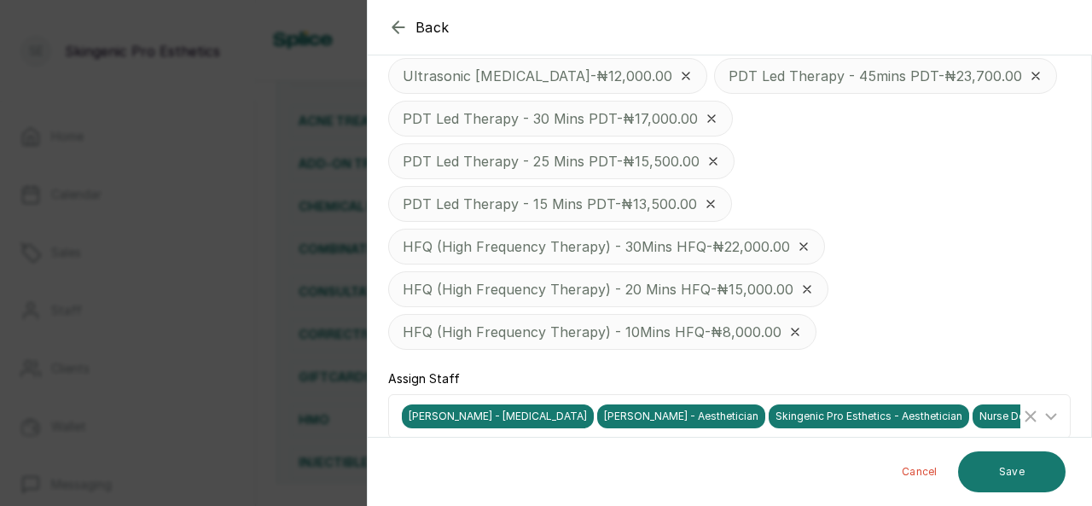
scroll to position [663, 0]
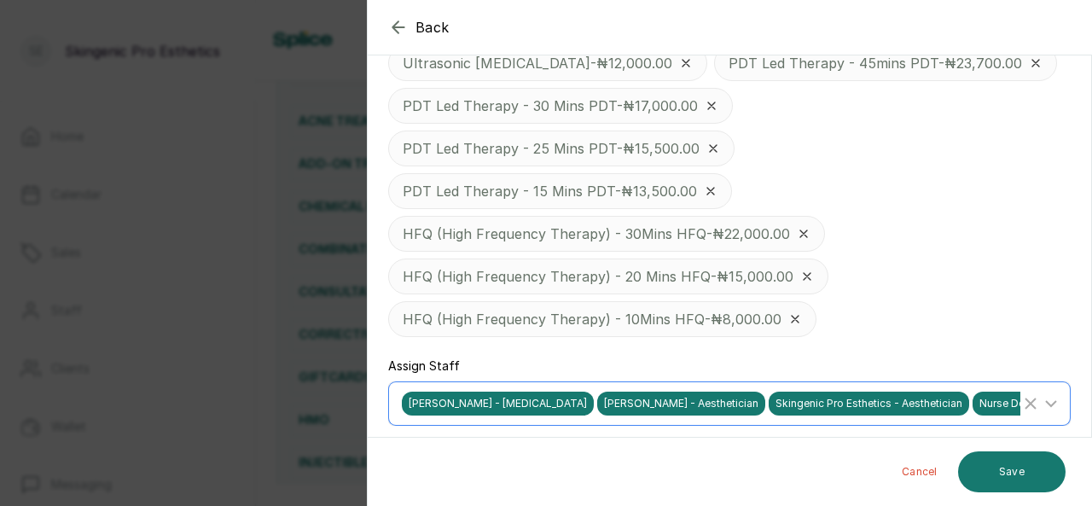
click at [978, 397] on span "Nurse Destiny E. - Aesthetic Nurse" at bounding box center [1064, 404] width 182 height 24
click at [1042, 393] on icon at bounding box center [1051, 403] width 20 height 20
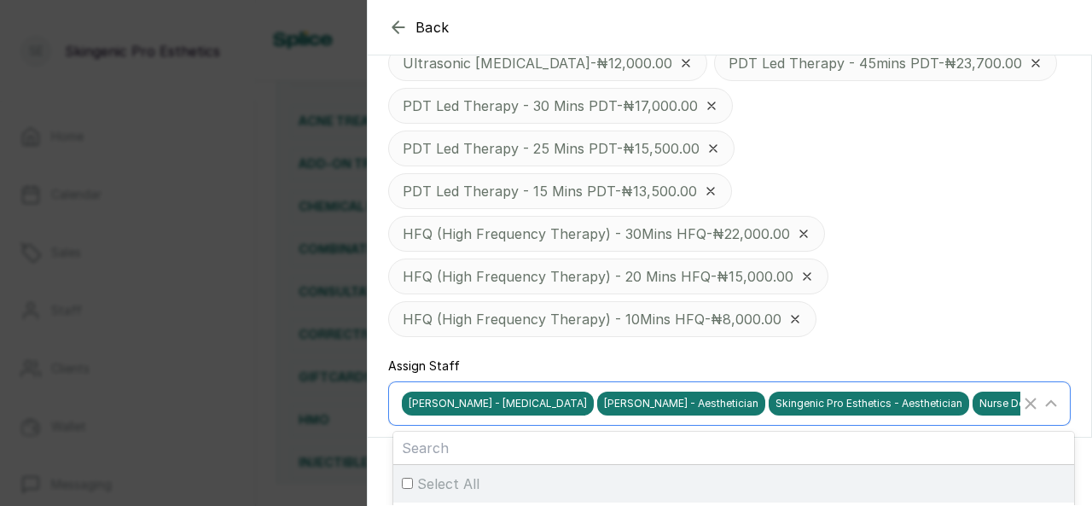
click at [408, 478] on input "Select All" at bounding box center [407, 483] width 11 height 11
checkbox input "true"
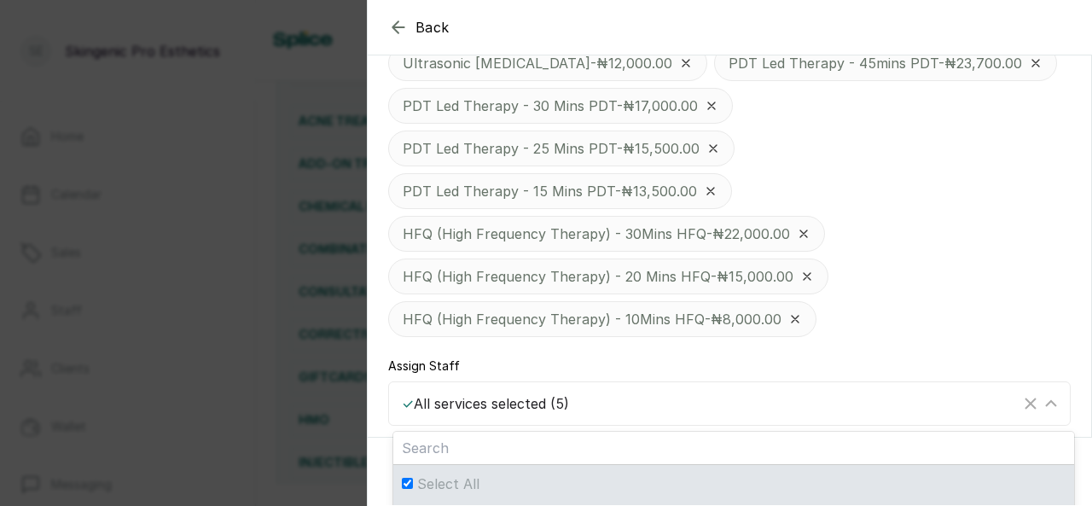
click at [1091, 488] on div "Cancel Save" at bounding box center [730, 472] width 725 height 68
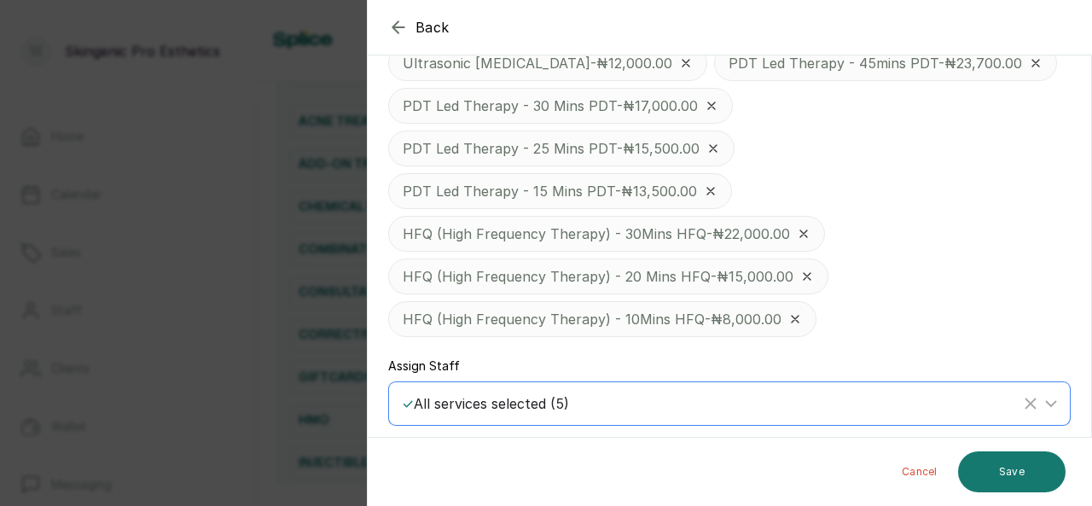
click at [1041, 393] on icon at bounding box center [1051, 403] width 20 height 20
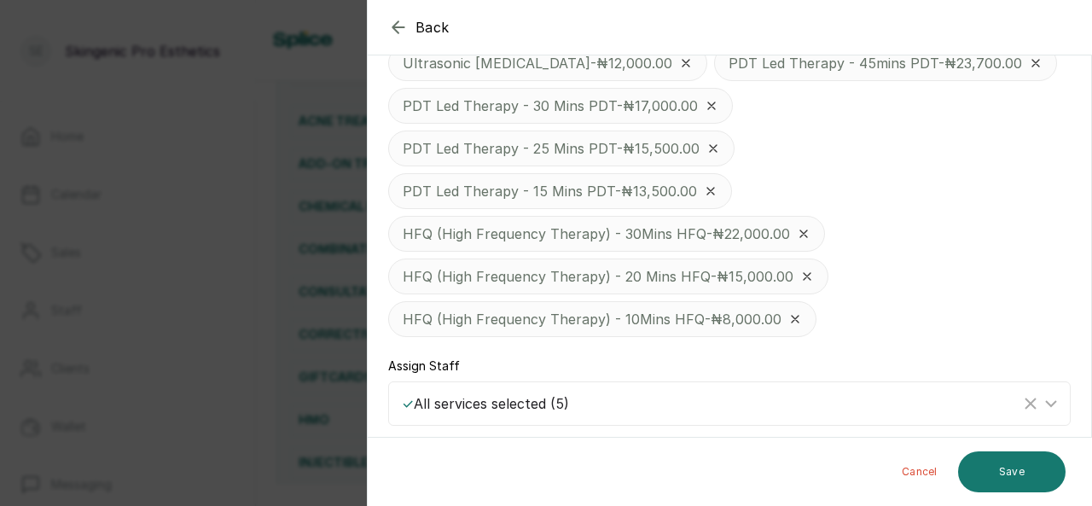
click at [1043, 310] on div "Extraction - ₦25,000.00 Exosomes (2ml) - ₦137,000.00 Exosomes (1 ml) - ₦69,900.…" at bounding box center [729, 106] width 682 height 462
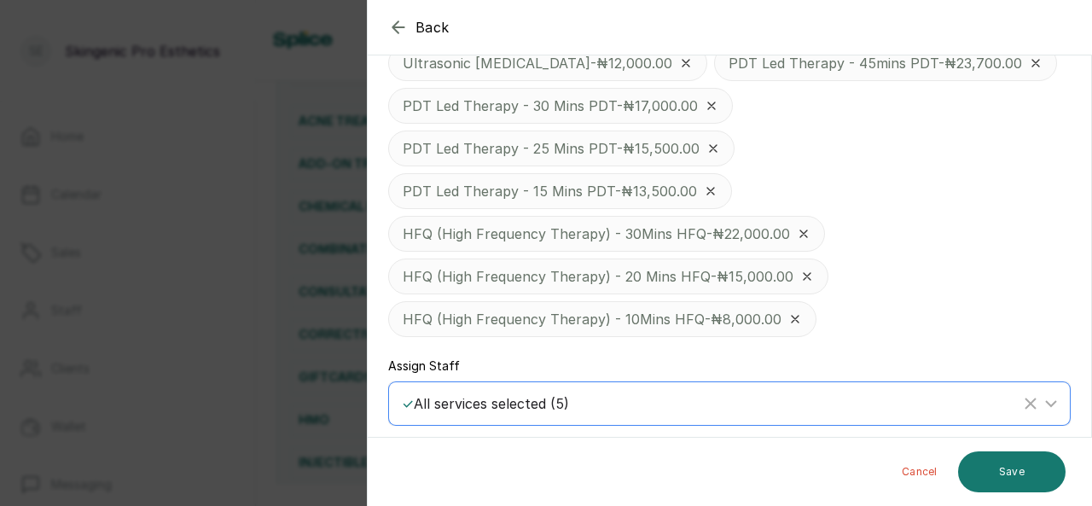
click at [1046, 401] on icon at bounding box center [1051, 403] width 10 height 5
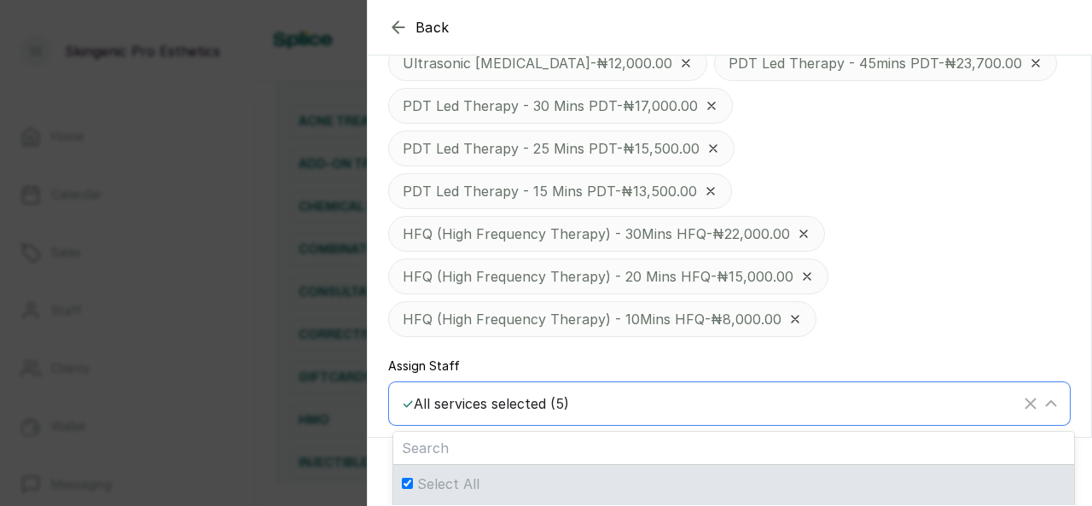
click at [454, 475] on span "Select All" at bounding box center [448, 483] width 62 height 20
click at [413, 478] on input "Select All" at bounding box center [407, 483] width 11 height 11
checkbox input "false"
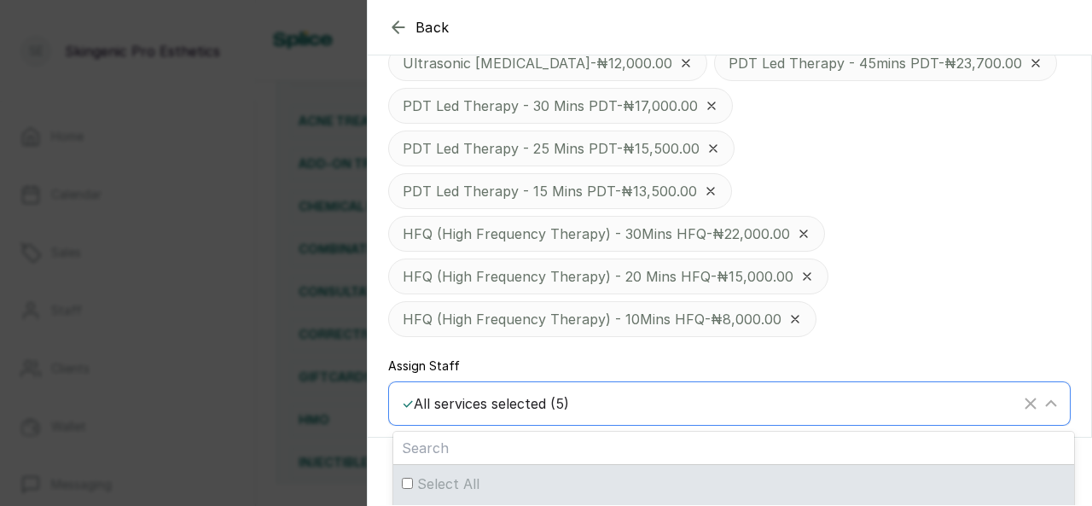
checkbox input "false"
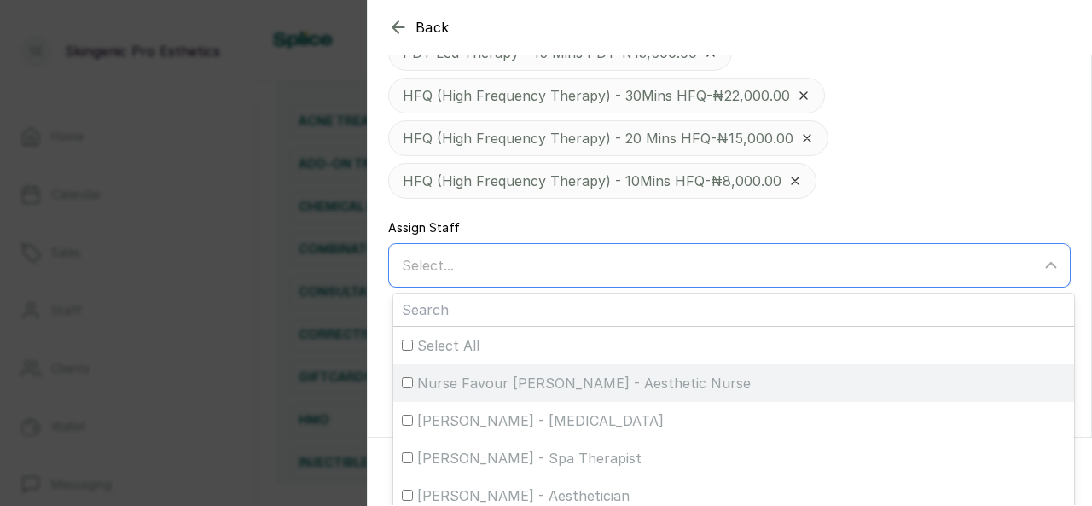
scroll to position [835, 0]
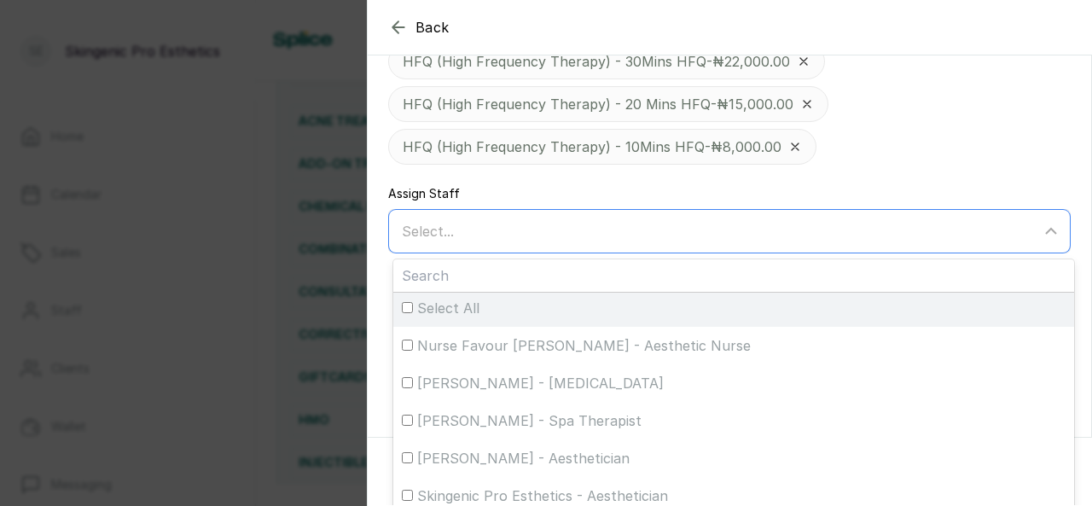
click at [409, 302] on input "Select All" at bounding box center [407, 307] width 11 height 11
checkbox input "true"
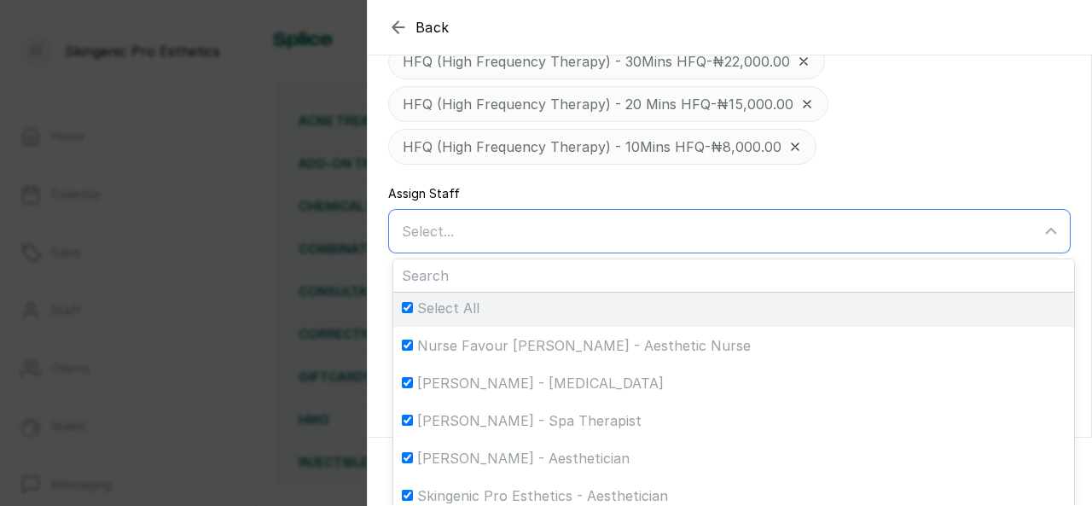
checkbox input "true"
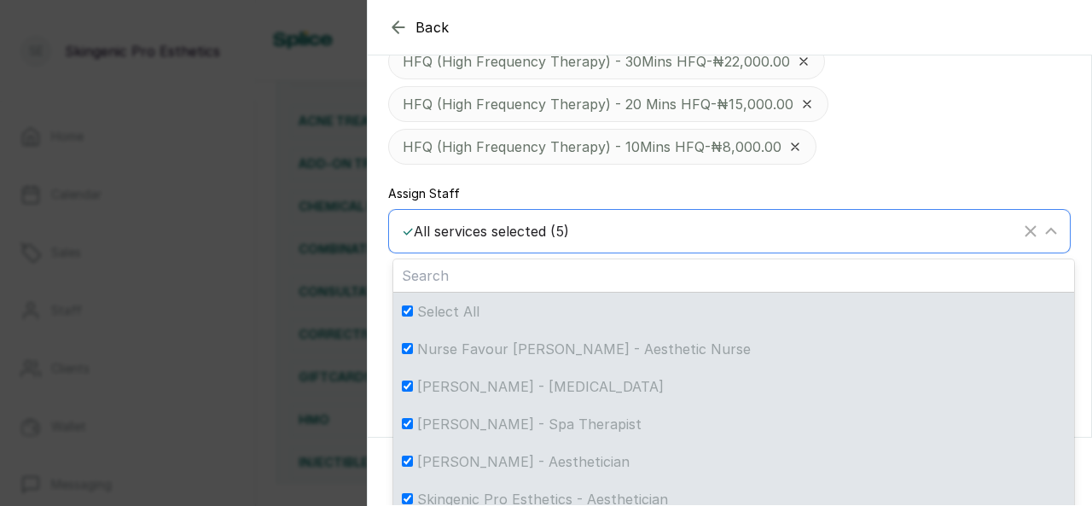
click at [409, 376] on div "[PERSON_NAME] - [MEDICAL_DATA]" at bounding box center [734, 386] width 664 height 20
click at [409, 380] on input "[PERSON_NAME] - [MEDICAL_DATA]" at bounding box center [407, 385] width 11 height 11
checkbox input "false"
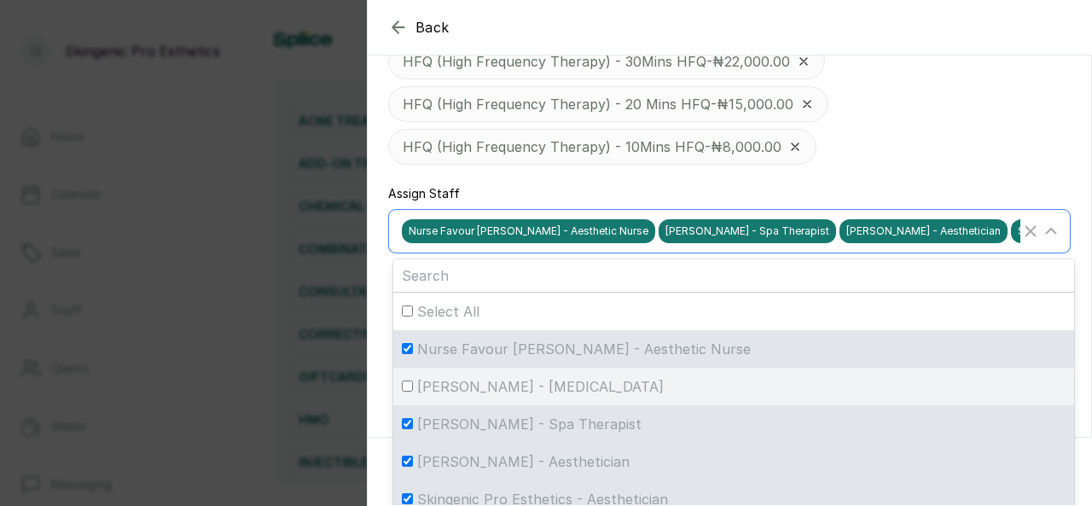
click at [408, 380] on input "[PERSON_NAME] - [MEDICAL_DATA]" at bounding box center [407, 385] width 11 height 11
checkbox input "true"
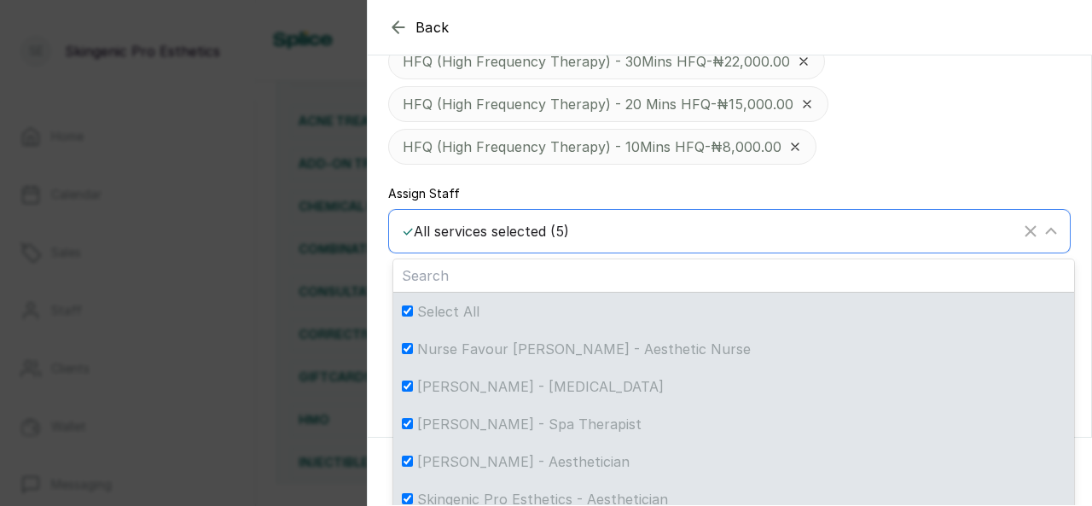
scroll to position [3, 0]
click at [406, 302] on input "Select All" at bounding box center [407, 307] width 11 height 11
checkbox input "false"
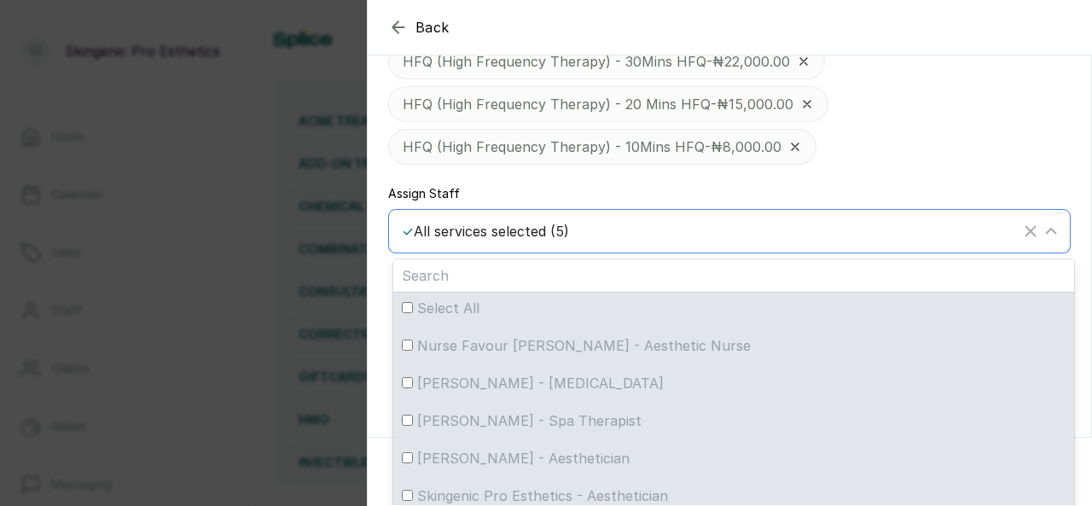
checkbox input "false"
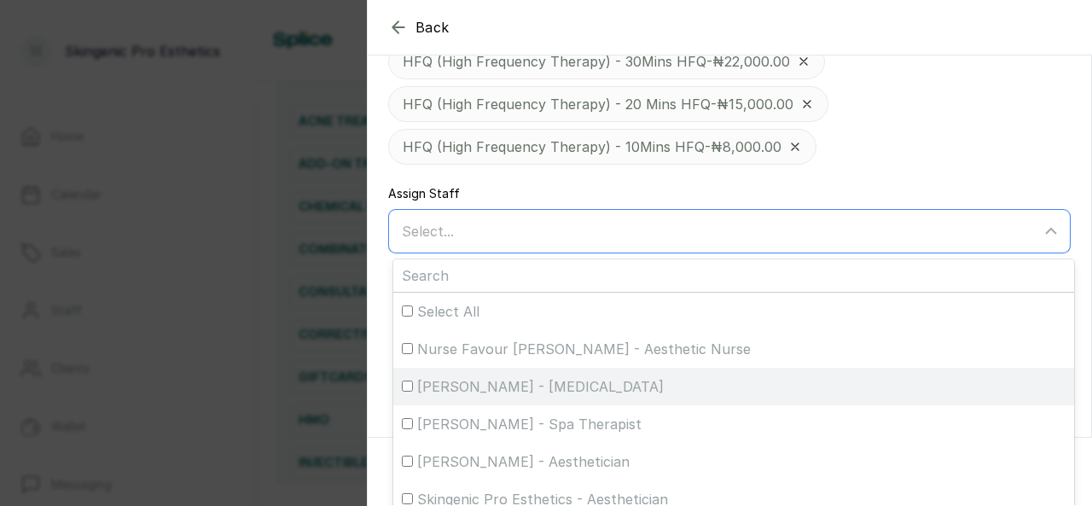
drag, startPoint x: 407, startPoint y: 342, endPoint x: 409, endPoint y: 376, distance: 34.2
click at [409, 376] on ul "Select All Nurse Favour [PERSON_NAME] - Aesthetic Nurse [PERSON_NAME] - [MEDICA…" at bounding box center [733, 404] width 681 height 222
click at [409, 380] on input "[PERSON_NAME] - [MEDICAL_DATA]" at bounding box center [407, 385] width 11 height 11
checkbox input "true"
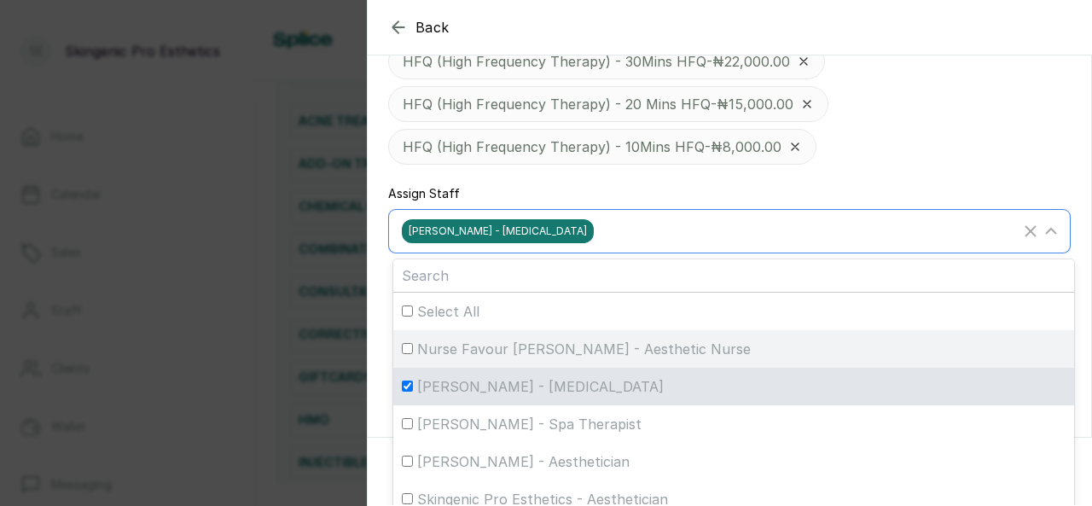
click at [408, 339] on div "Nurse Favour [PERSON_NAME] - Aesthetic Nurse" at bounding box center [734, 349] width 664 height 20
click at [408, 343] on input "Nurse Favour [PERSON_NAME] - Aesthetic Nurse" at bounding box center [407, 348] width 11 height 11
checkbox input "true"
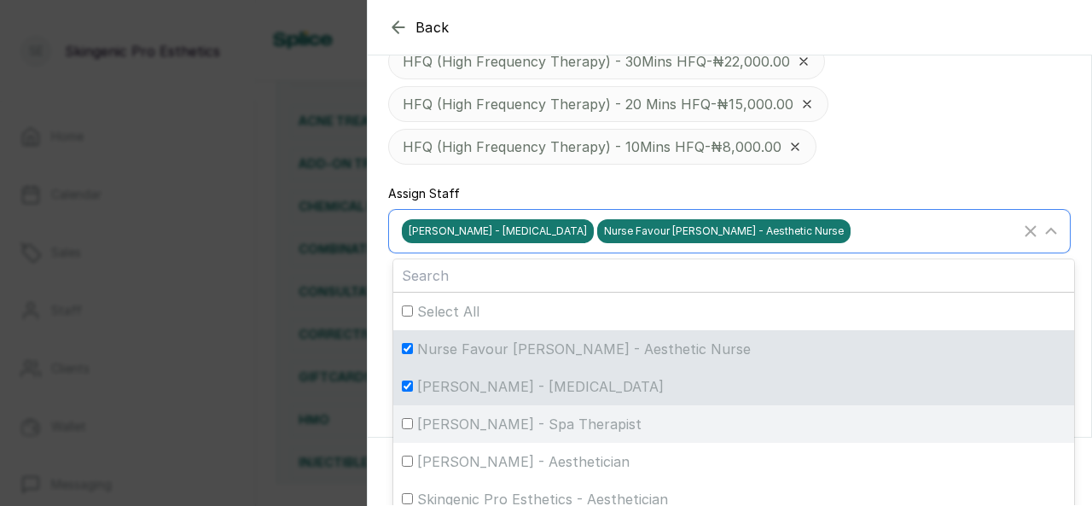
click at [414, 415] on div "[PERSON_NAME] - Spa Therapist" at bounding box center [734, 424] width 664 height 20
click at [413, 418] on input "[PERSON_NAME] - Spa Therapist" at bounding box center [407, 423] width 11 height 11
checkbox input "true"
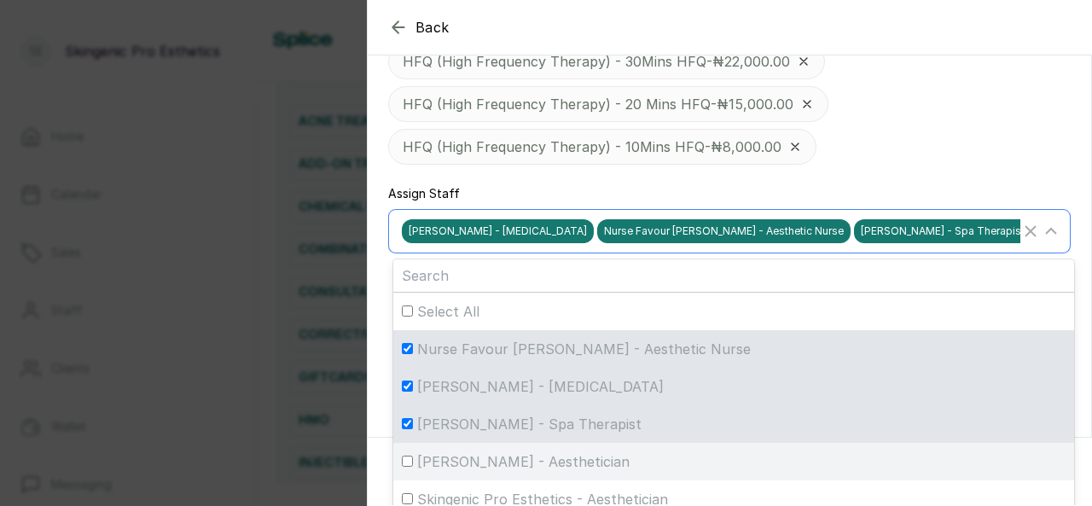
click at [409, 451] on div "[PERSON_NAME] - Aesthetician" at bounding box center [734, 461] width 664 height 20
click at [409, 456] on input "[PERSON_NAME] - Aesthetician" at bounding box center [407, 461] width 11 height 11
checkbox input "true"
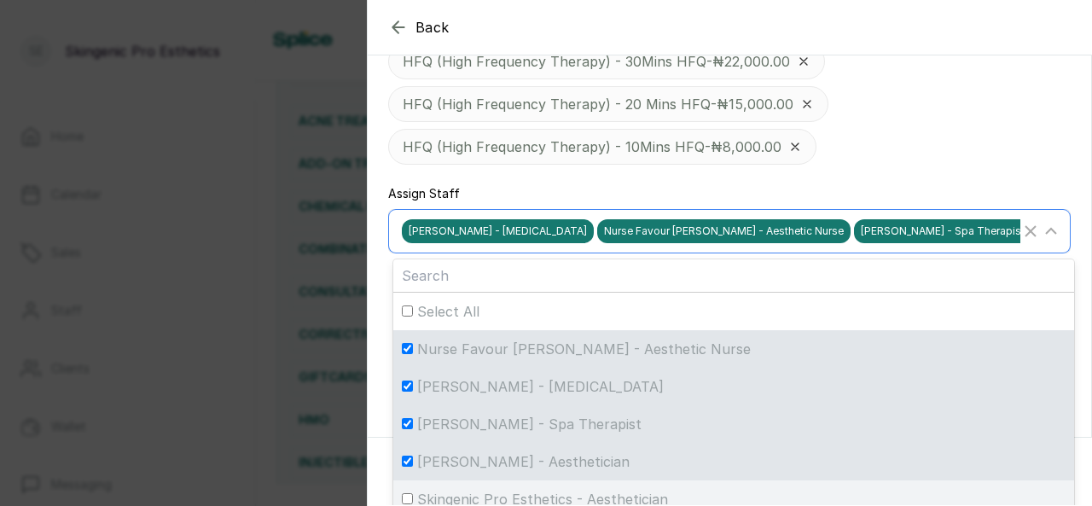
click at [407, 489] on div "Skingenic Pro Esthetics - Aesthetician" at bounding box center [734, 499] width 664 height 20
click at [407, 493] on input "Skingenic Pro Esthetics - Aesthetician" at bounding box center [407, 498] width 11 height 11
checkbox input "true"
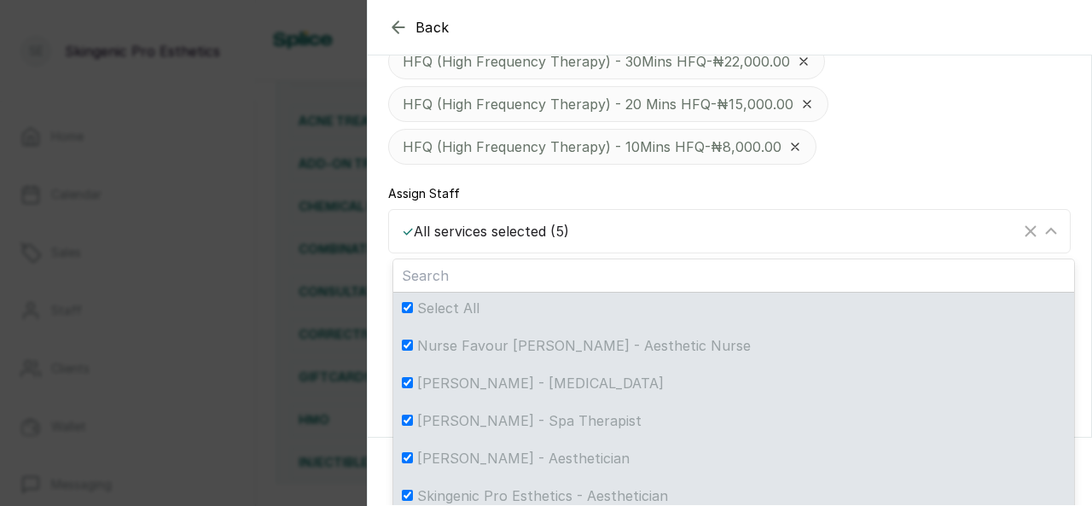
scroll to position [663, 0]
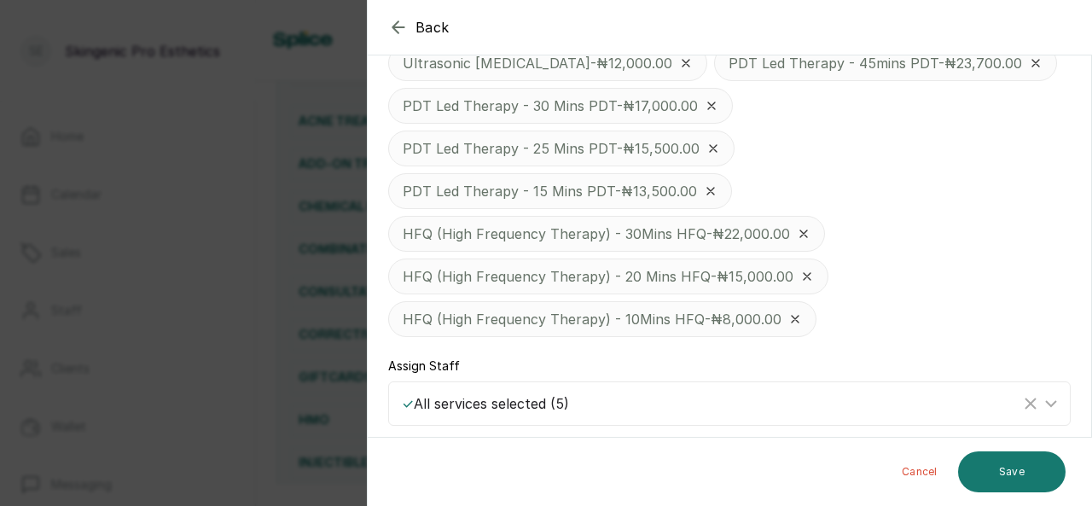
click at [1027, 128] on div "Extraction - ₦25,000.00 Exosomes (2ml) - ₦137,000.00 Exosomes (1 ml) - ₦69,900.…" at bounding box center [729, 106] width 682 height 462
click at [995, 470] on button "Save" at bounding box center [1011, 471] width 107 height 41
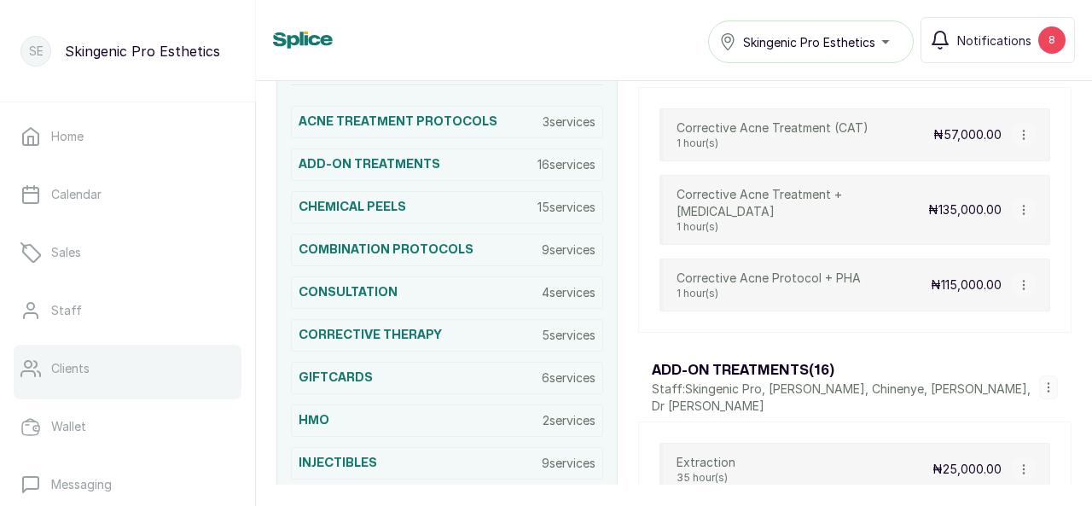
click at [78, 365] on p "Clients" at bounding box center [70, 368] width 38 height 17
